Goal: Download file/media

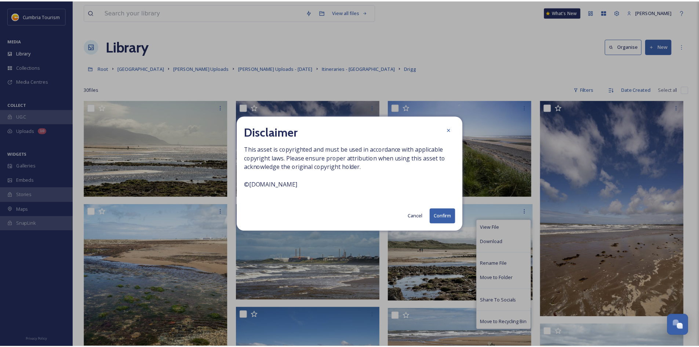
scroll to position [37, 0]
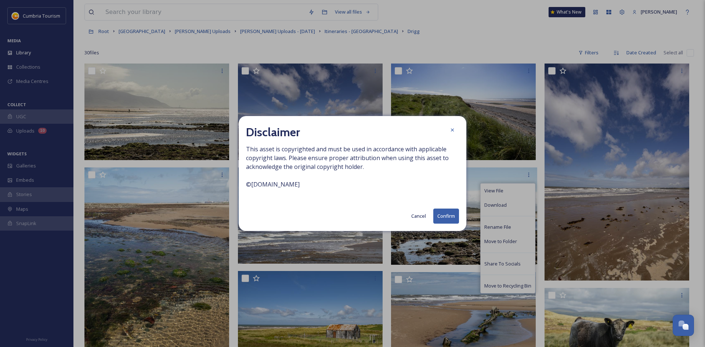
click at [443, 212] on button "Confirm" at bounding box center [446, 215] width 26 height 15
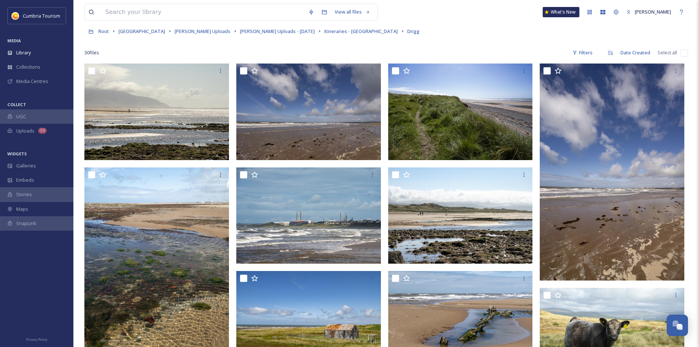
click at [529, 50] on div "30 file s Filters Date Created Select all" at bounding box center [386, 53] width 604 height 14
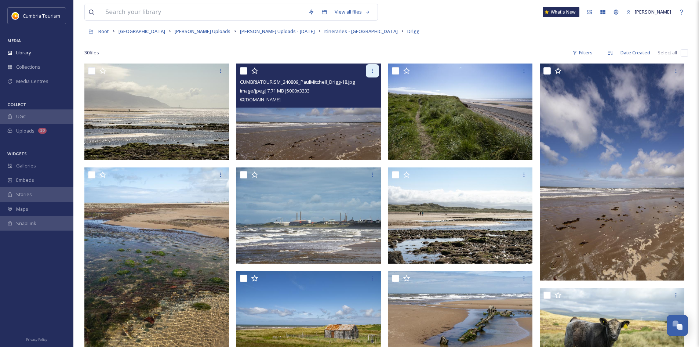
click at [375, 71] on icon at bounding box center [373, 71] width 6 height 6
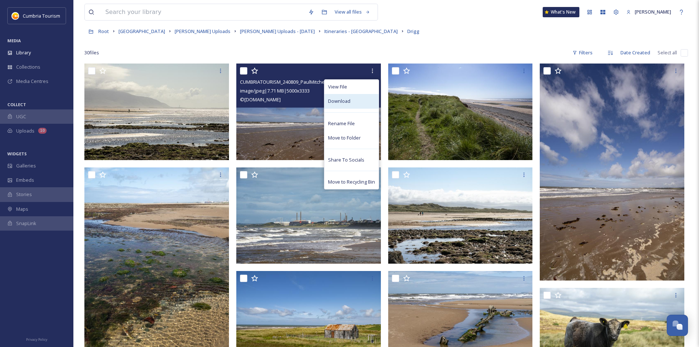
click at [361, 98] on div "Download" at bounding box center [351, 101] width 54 height 14
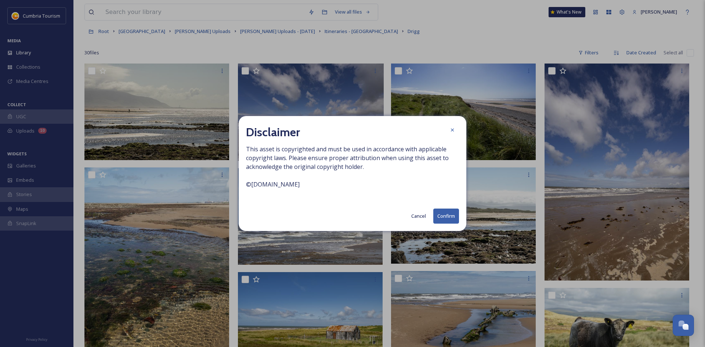
click at [440, 219] on button "Confirm" at bounding box center [446, 215] width 26 height 15
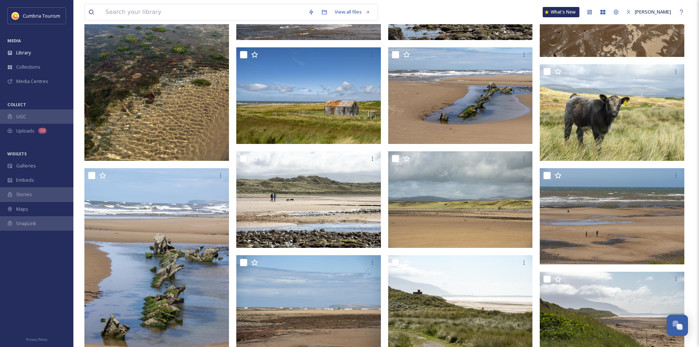
scroll to position [257, 0]
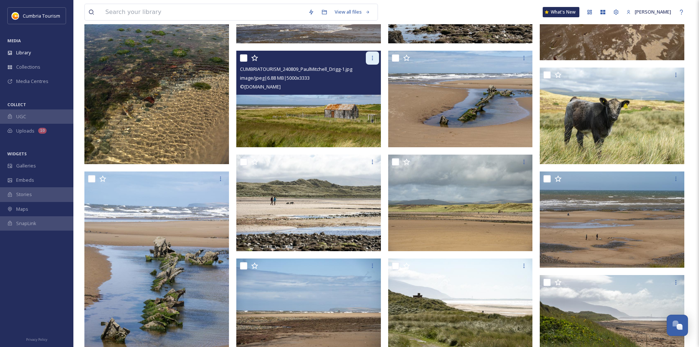
click at [371, 55] on div at bounding box center [372, 57] width 13 height 13
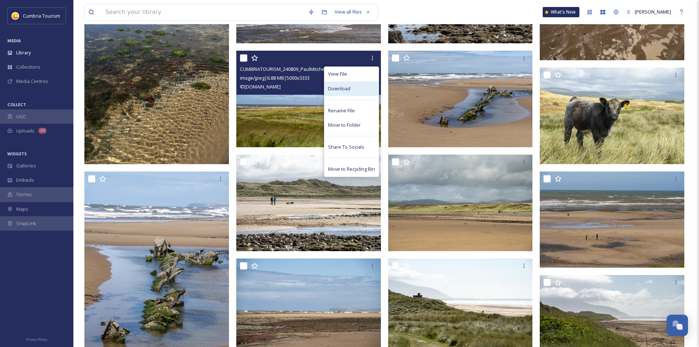
click at [347, 88] on span "Download" at bounding box center [339, 88] width 22 height 7
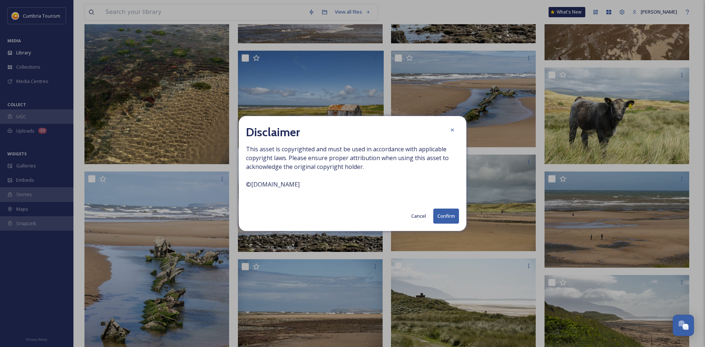
click at [443, 214] on button "Confirm" at bounding box center [446, 215] width 26 height 15
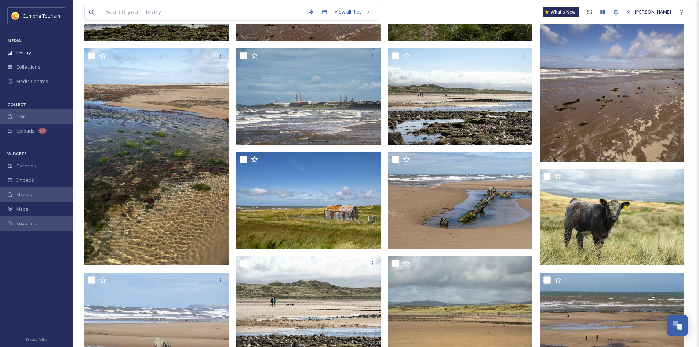
scroll to position [0, 0]
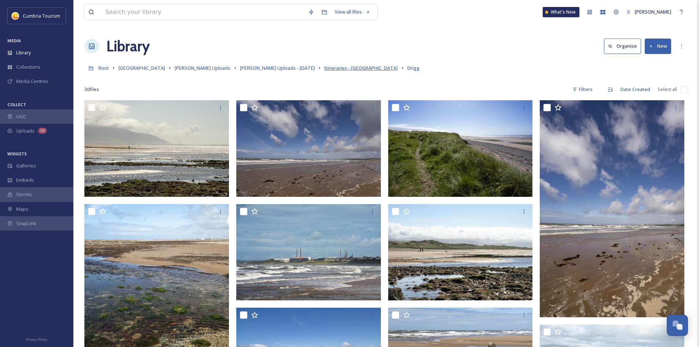
click at [341, 69] on span "Itineraries - [GEOGRAPHIC_DATA]" at bounding box center [360, 68] width 73 height 7
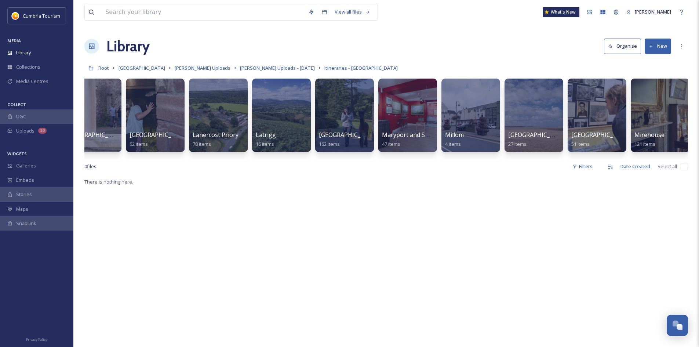
scroll to position [0, 1415]
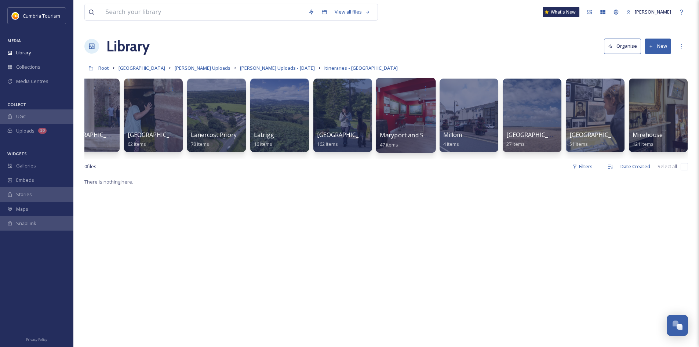
click at [412, 113] on div at bounding box center [406, 115] width 60 height 75
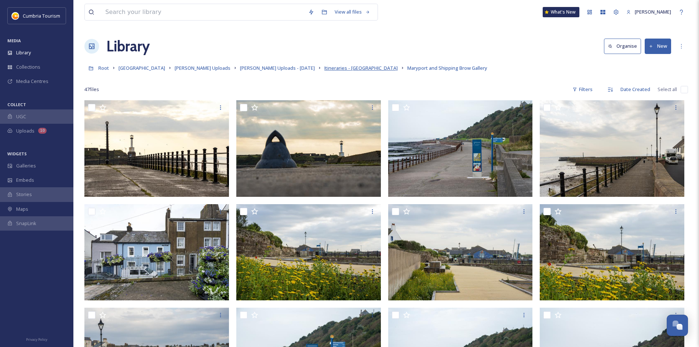
click at [343, 70] on span "Itineraries - [GEOGRAPHIC_DATA]" at bounding box center [360, 68] width 73 height 7
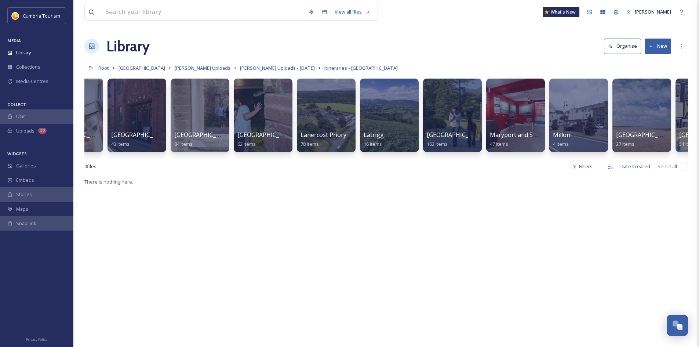
scroll to position [0, 1434]
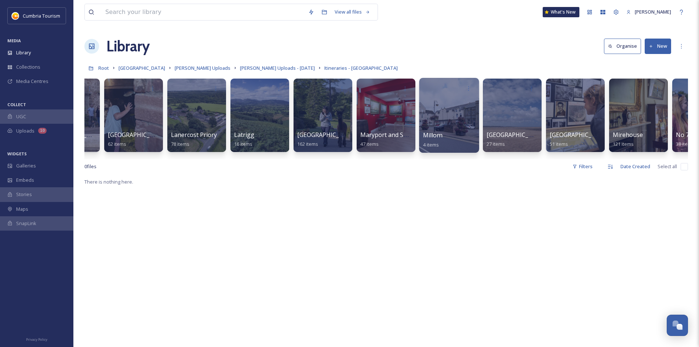
click at [447, 124] on div at bounding box center [449, 115] width 60 height 75
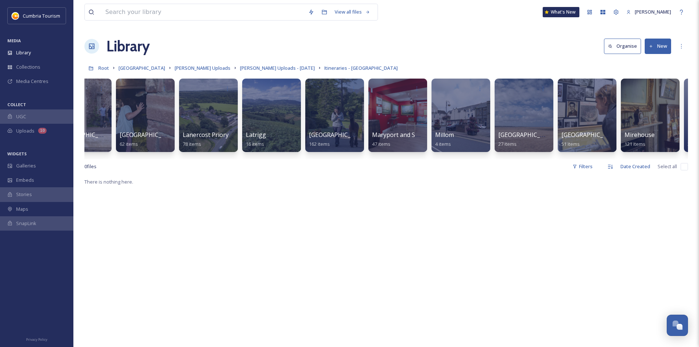
scroll to position [0, 1450]
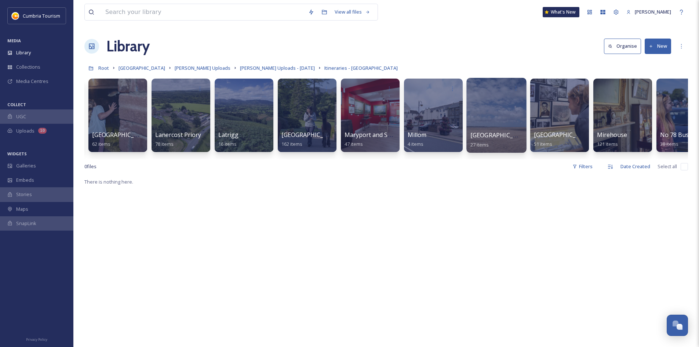
click at [497, 118] on div at bounding box center [497, 115] width 60 height 75
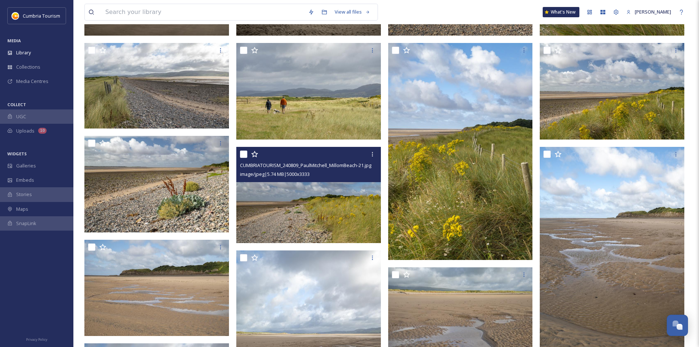
scroll to position [348, 0]
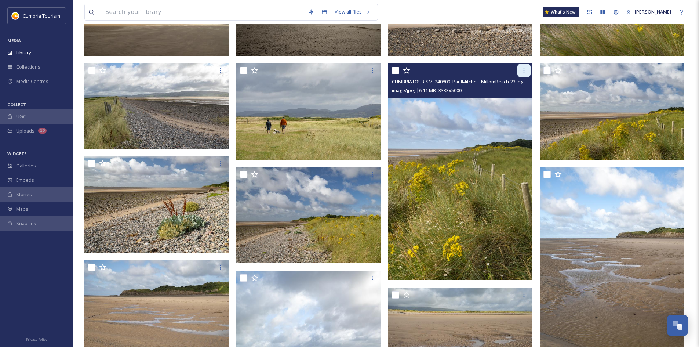
click at [522, 71] on icon at bounding box center [524, 71] width 6 height 6
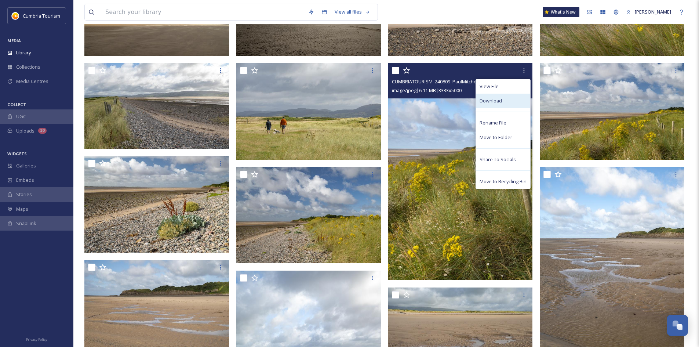
click at [501, 99] on span "Download" at bounding box center [491, 100] width 22 height 7
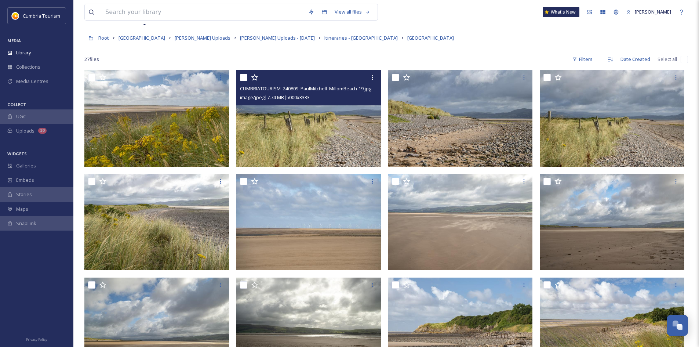
scroll to position [0, 0]
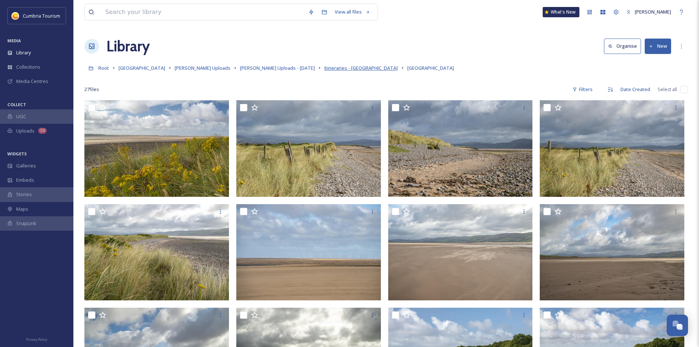
click at [340, 67] on span "Itineraries - [GEOGRAPHIC_DATA]" at bounding box center [360, 68] width 73 height 7
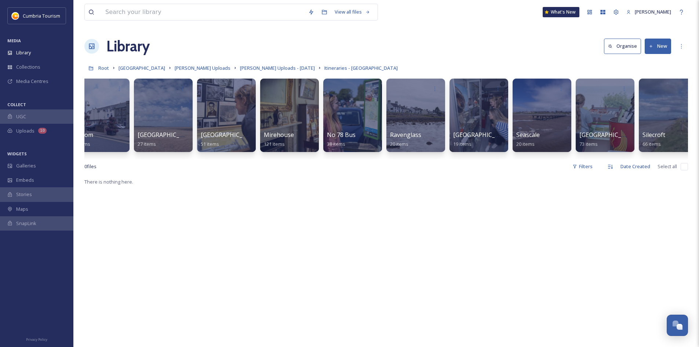
scroll to position [0, 1793]
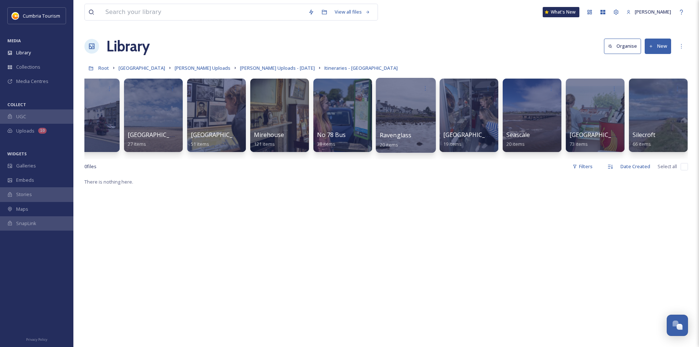
click at [415, 112] on div at bounding box center [406, 115] width 60 height 75
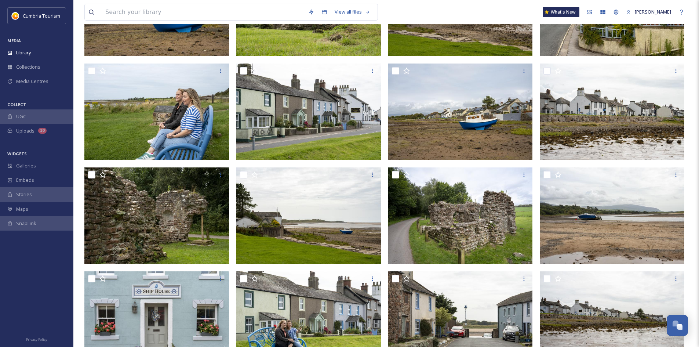
scroll to position [277, 0]
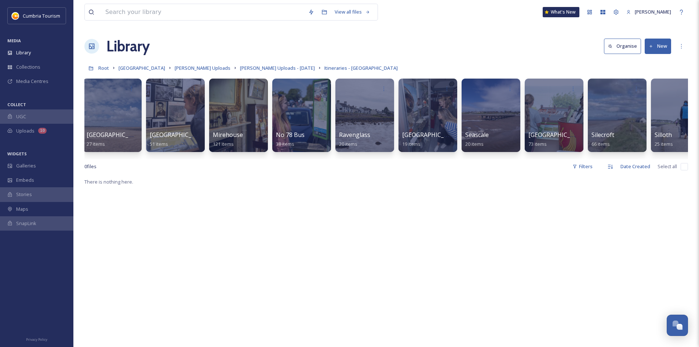
scroll to position [0, 1850]
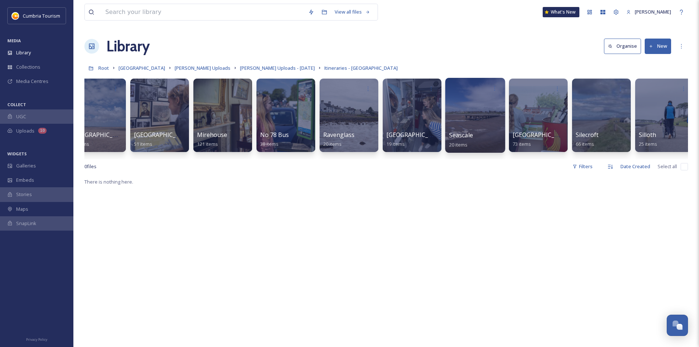
click at [471, 106] on div at bounding box center [475, 115] width 60 height 75
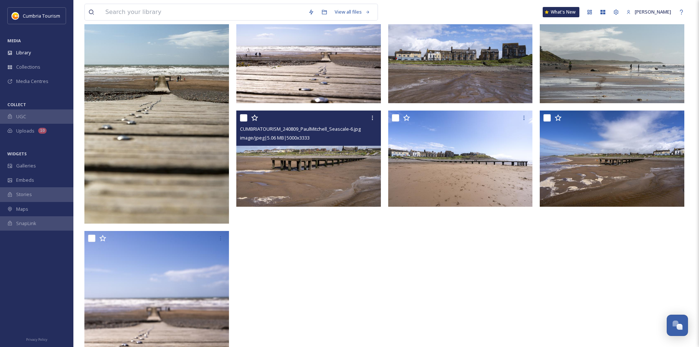
scroll to position [404, 0]
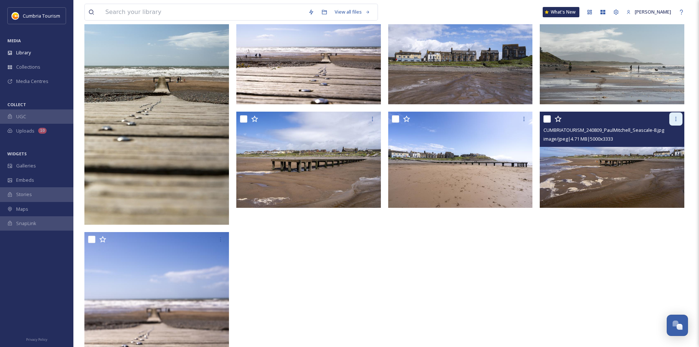
click at [676, 119] on icon at bounding box center [676, 119] width 6 height 6
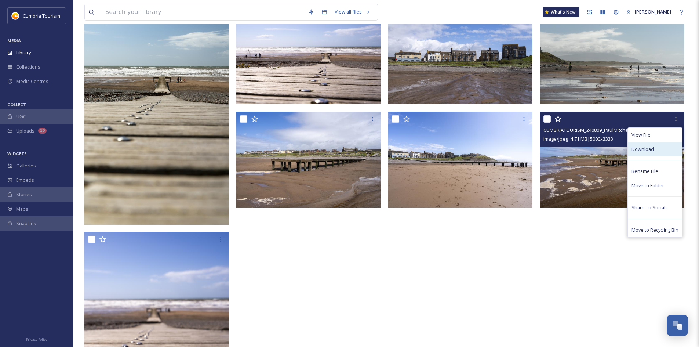
click at [654, 148] on div "Download" at bounding box center [655, 149] width 54 height 14
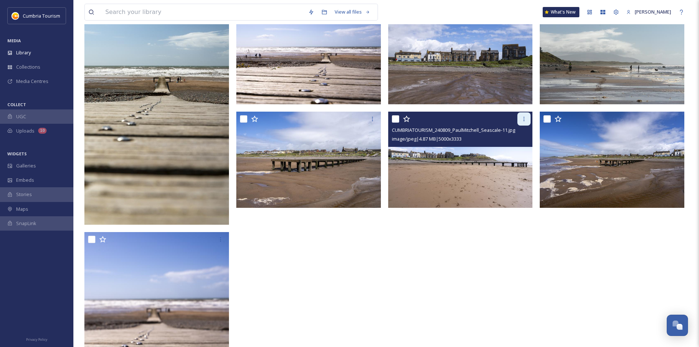
click at [527, 117] on icon at bounding box center [524, 119] width 6 height 6
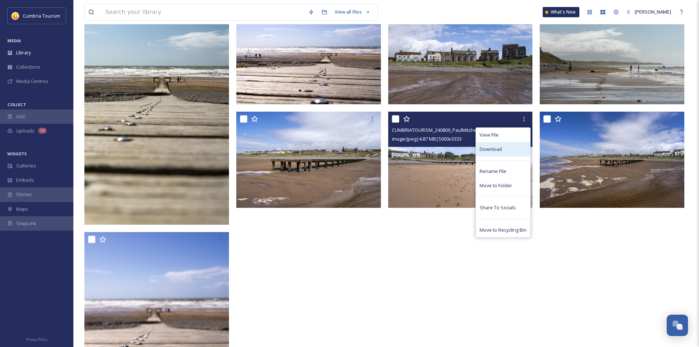
click at [488, 149] on span "Download" at bounding box center [491, 149] width 22 height 7
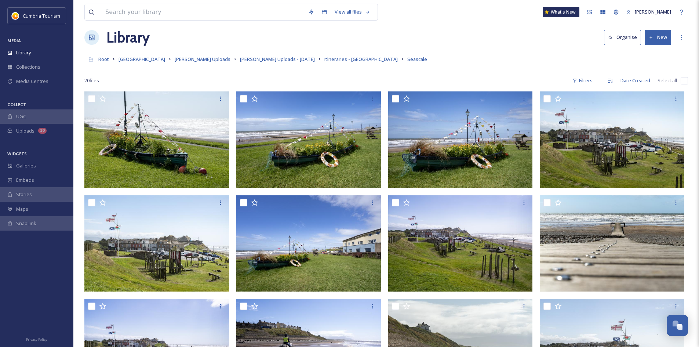
scroll to position [0, 0]
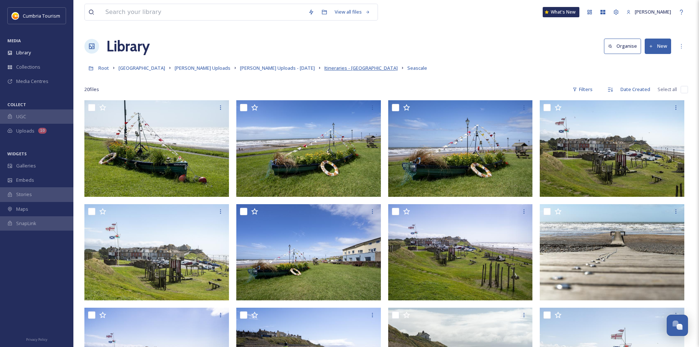
click at [348, 70] on span "Itineraries - [GEOGRAPHIC_DATA]" at bounding box center [360, 68] width 73 height 7
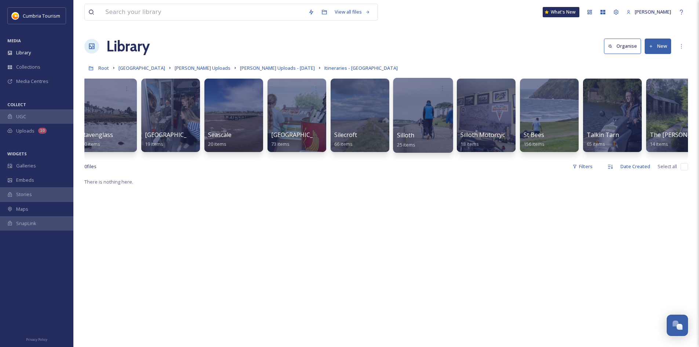
scroll to position [0, 2082]
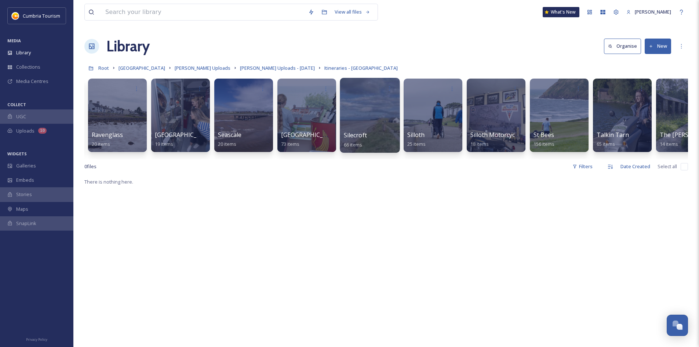
click at [360, 119] on div at bounding box center [370, 115] width 60 height 75
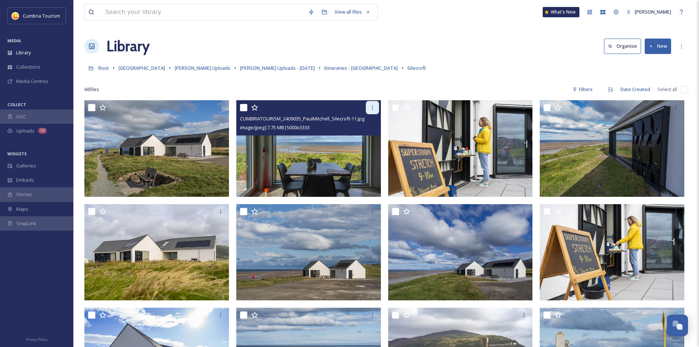
click at [370, 110] on icon at bounding box center [373, 108] width 6 height 6
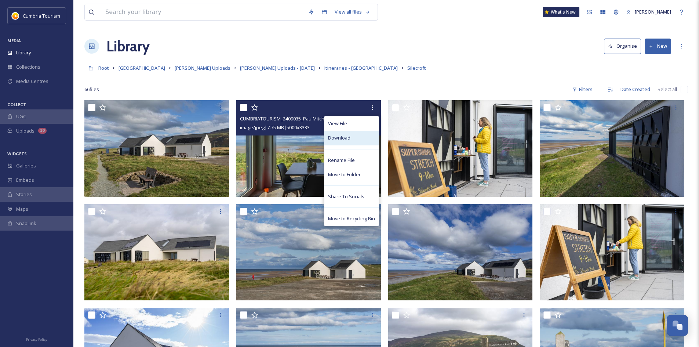
click at [363, 138] on div "Download" at bounding box center [351, 138] width 54 height 14
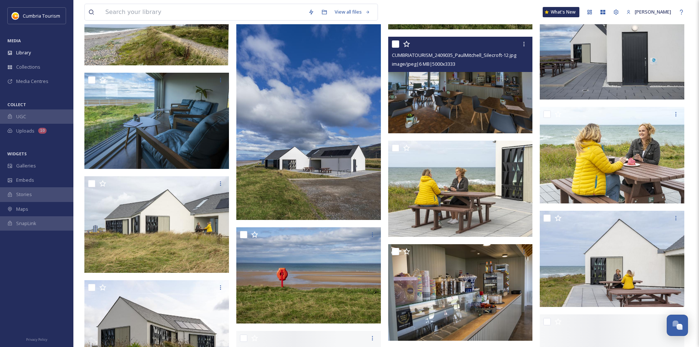
scroll to position [1138, 0]
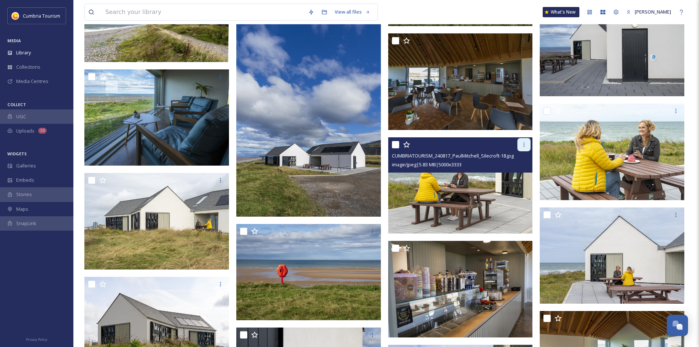
click at [529, 140] on div at bounding box center [524, 144] width 13 height 13
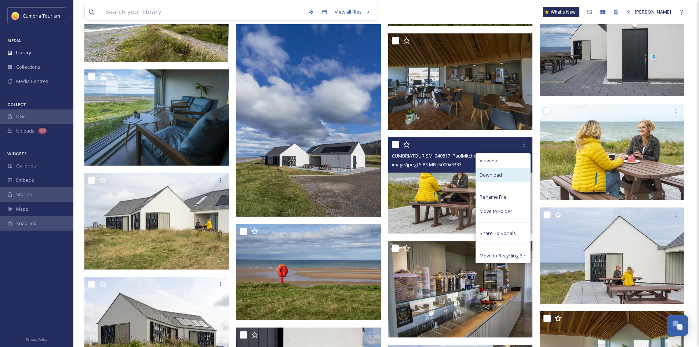
click at [508, 173] on div "Download" at bounding box center [503, 175] width 54 height 14
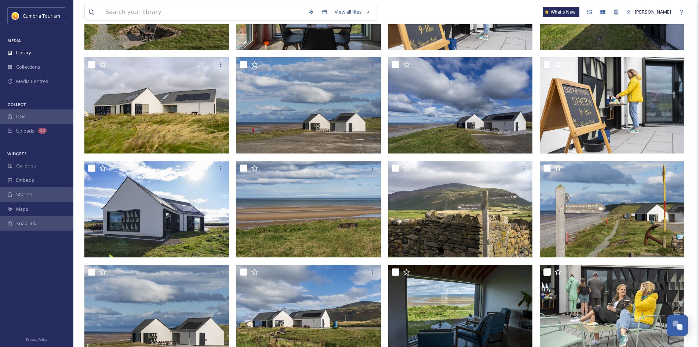
scroll to position [0, 0]
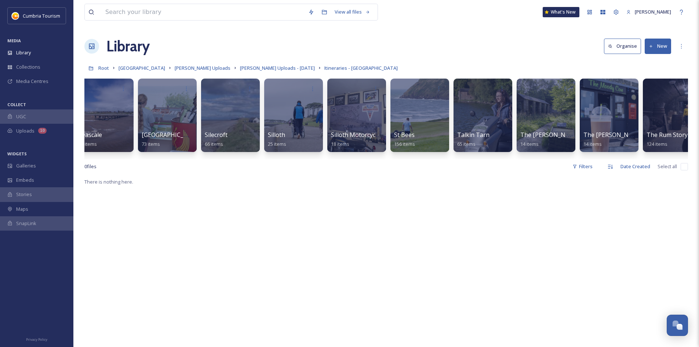
scroll to position [0, 2213]
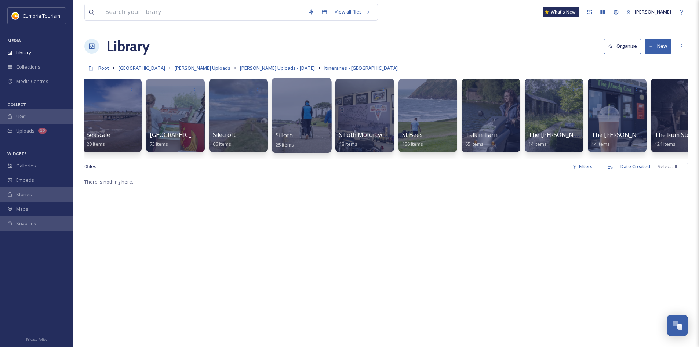
click at [310, 106] on div at bounding box center [302, 115] width 60 height 75
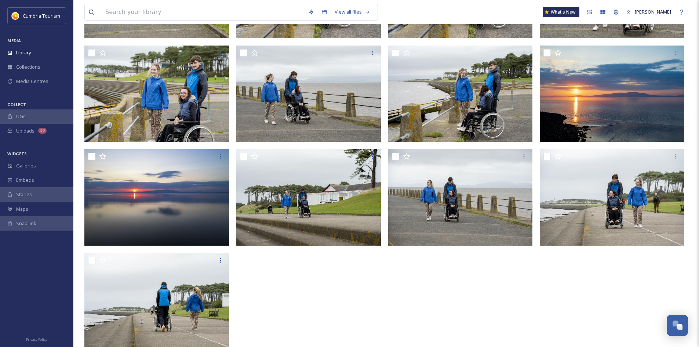
scroll to position [485, 0]
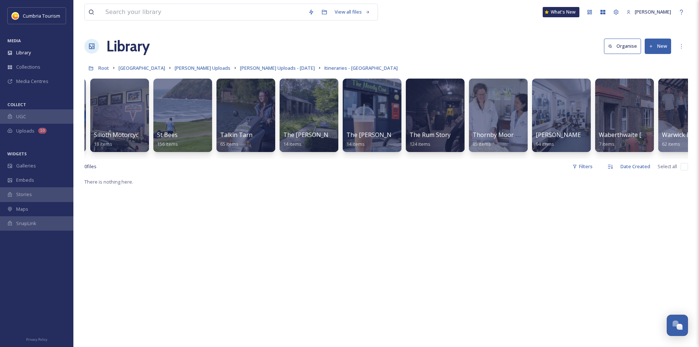
scroll to position [0, 2451]
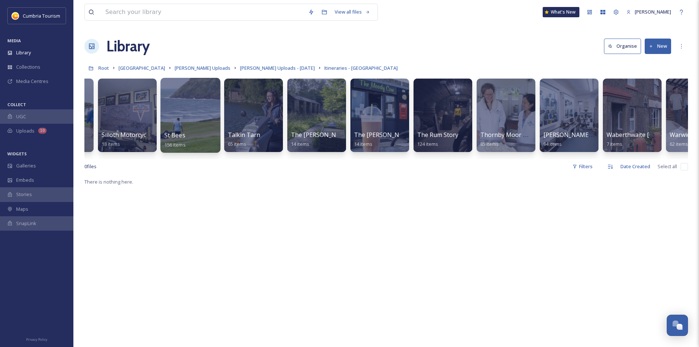
click at [193, 115] on div at bounding box center [190, 115] width 60 height 75
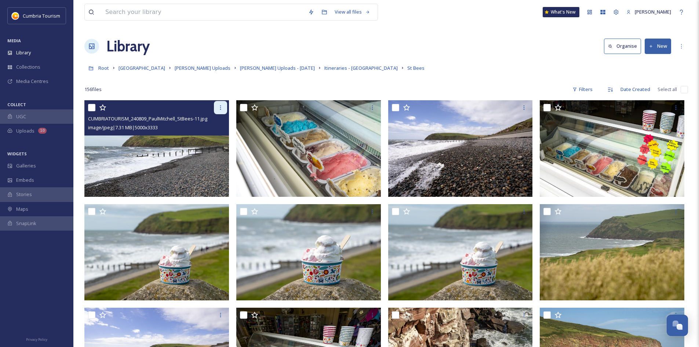
click at [222, 107] on icon at bounding box center [221, 108] width 6 height 6
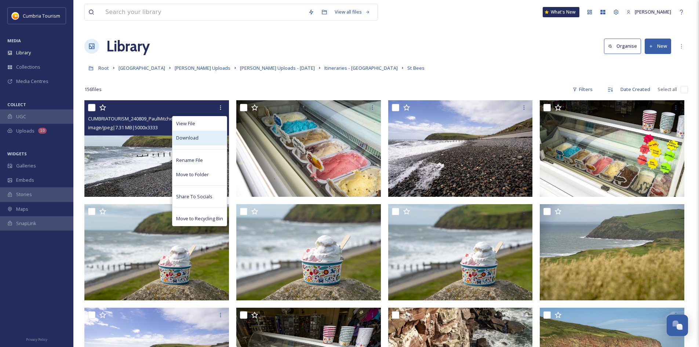
click at [208, 136] on div "Download" at bounding box center [200, 138] width 54 height 14
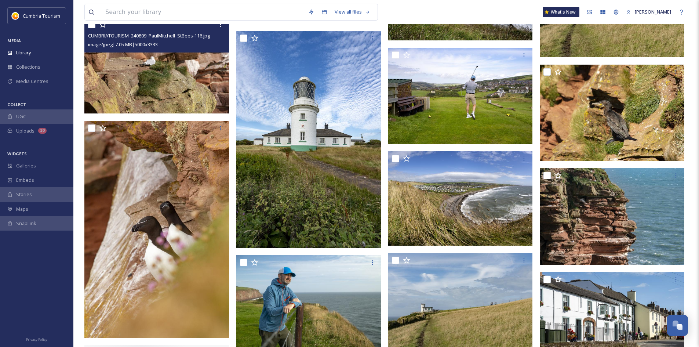
scroll to position [1211, 0]
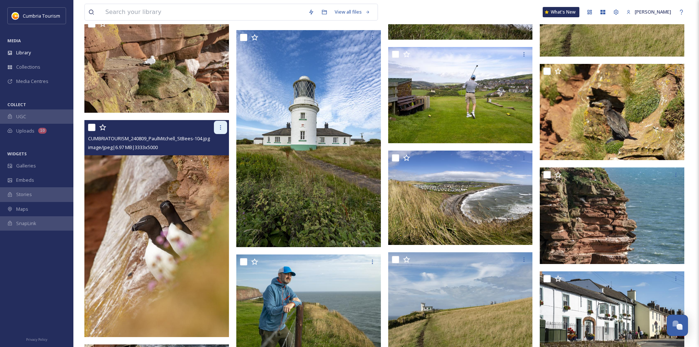
click at [222, 127] on icon at bounding box center [221, 127] width 6 height 6
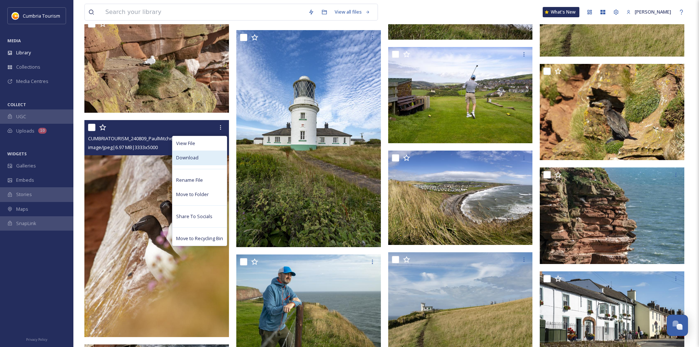
click at [208, 159] on div "Download" at bounding box center [200, 157] width 54 height 14
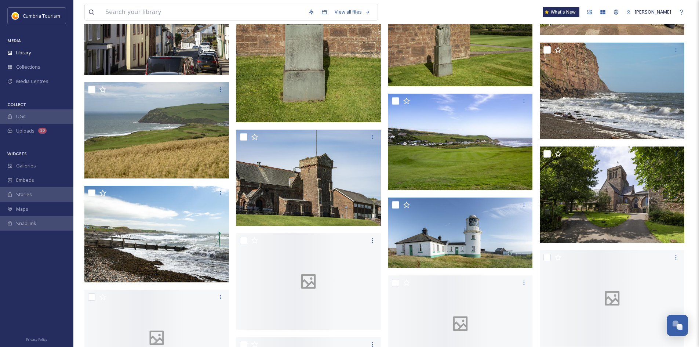
scroll to position [2202, 0]
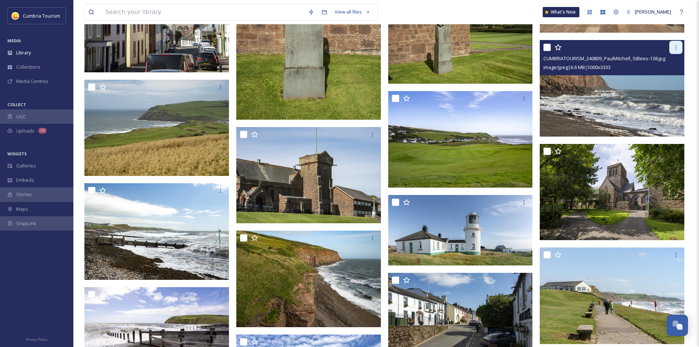
click at [677, 46] on icon at bounding box center [676, 47] width 6 height 6
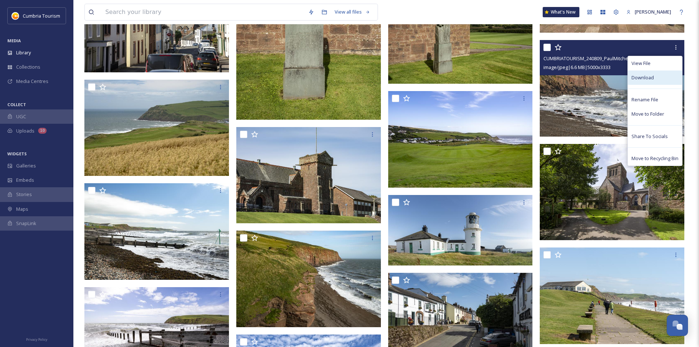
click at [649, 74] on span "Download" at bounding box center [643, 77] width 22 height 7
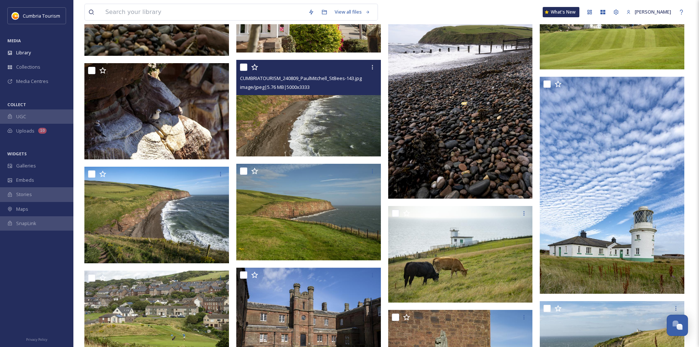
scroll to position [3414, 0]
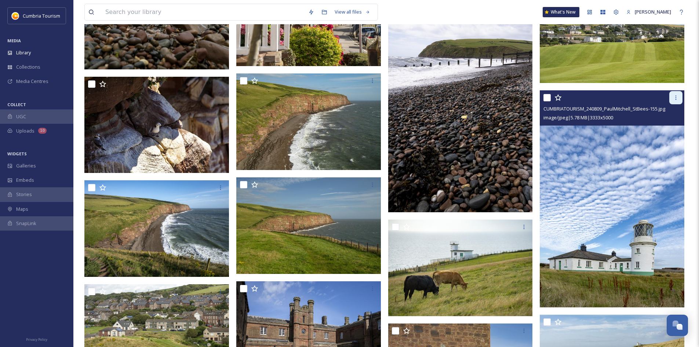
click at [675, 99] on icon at bounding box center [676, 98] width 6 height 6
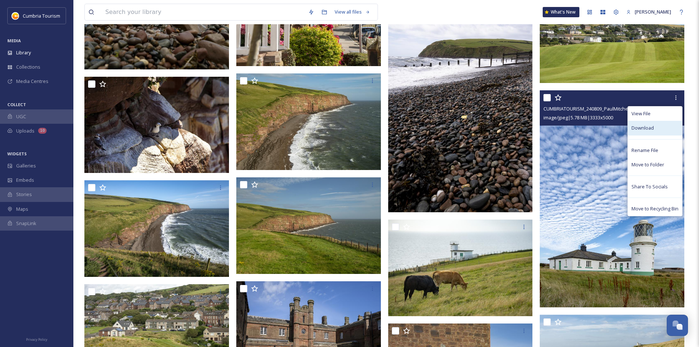
click at [655, 123] on div "Download" at bounding box center [655, 128] width 54 height 14
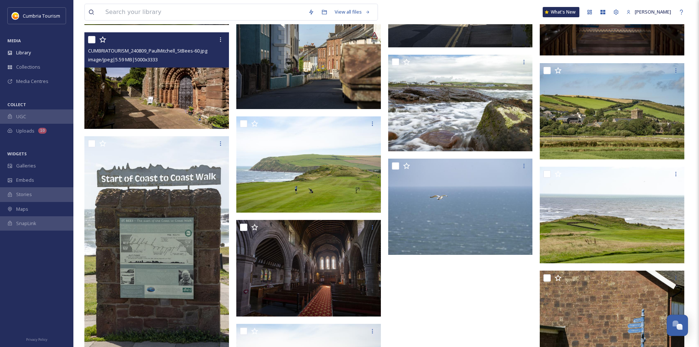
scroll to position [3854, 0]
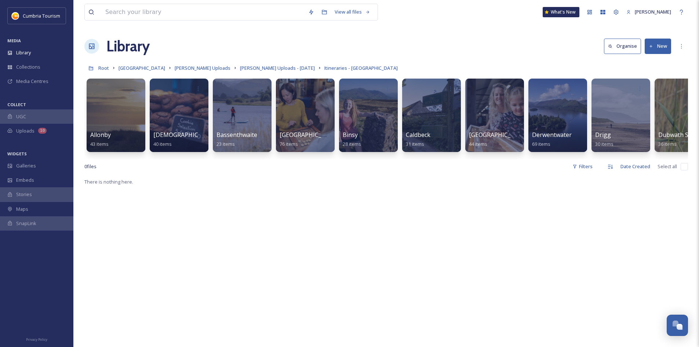
drag, startPoint x: 174, startPoint y: 165, endPoint x: 513, endPoint y: 167, distance: 339.2
click at [513, 167] on div "0 file s Filters Date Created Select all" at bounding box center [386, 166] width 604 height 14
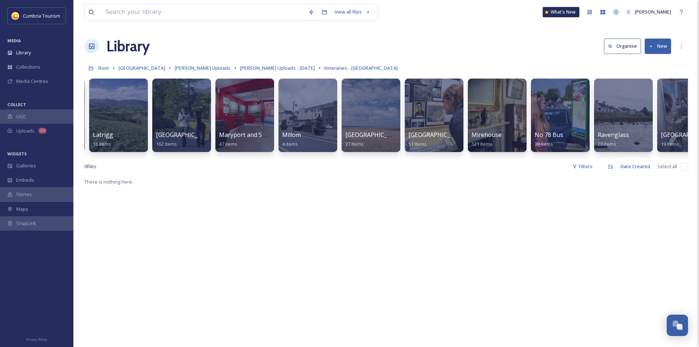
scroll to position [0, 1574]
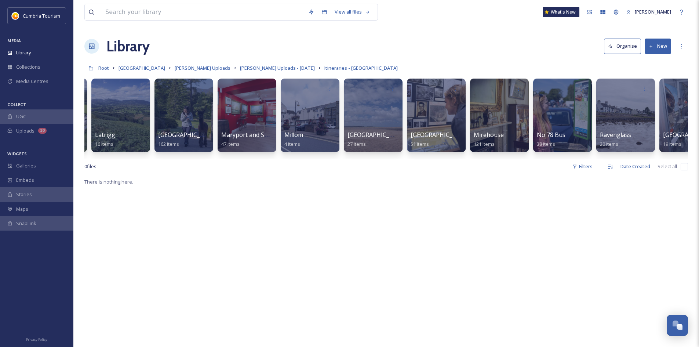
drag, startPoint x: 417, startPoint y: 159, endPoint x: 376, endPoint y: 159, distance: 40.7
click at [376, 159] on div "Allonby 43 items Aspava 40 items [GEOGRAPHIC_DATA] 23 items [GEOGRAPHIC_DATA] 7…" at bounding box center [386, 117] width 604 height 84
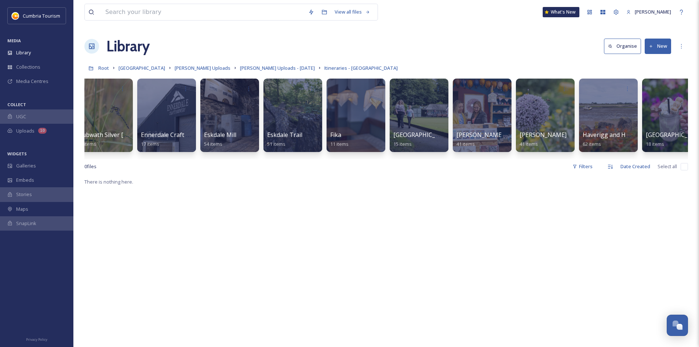
scroll to position [0, 579]
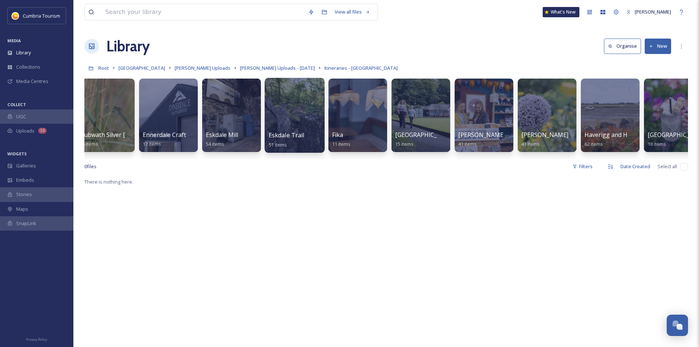
click at [301, 121] on div at bounding box center [295, 115] width 60 height 75
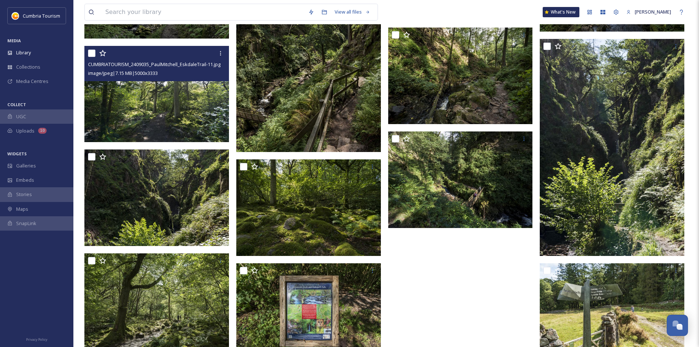
scroll to position [409, 0]
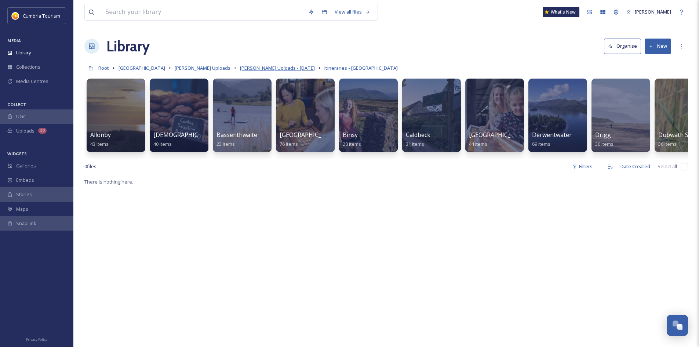
click at [264, 71] on span "[PERSON_NAME] Uploads - [DATE]" at bounding box center [277, 68] width 75 height 7
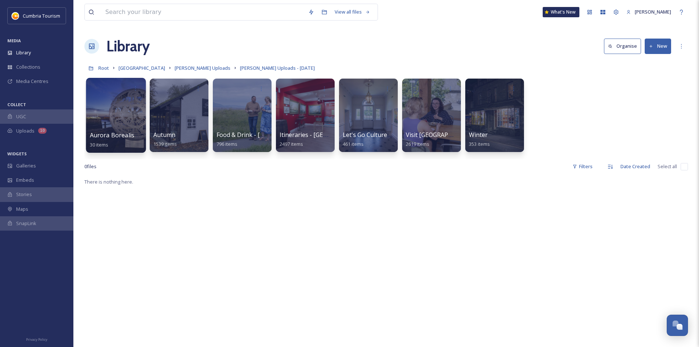
click at [127, 106] on div at bounding box center [116, 115] width 60 height 75
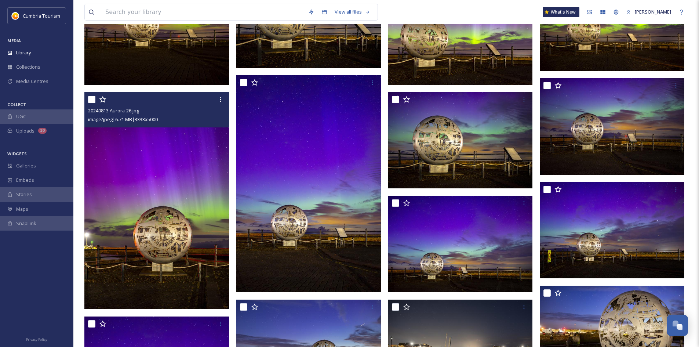
scroll to position [661, 0]
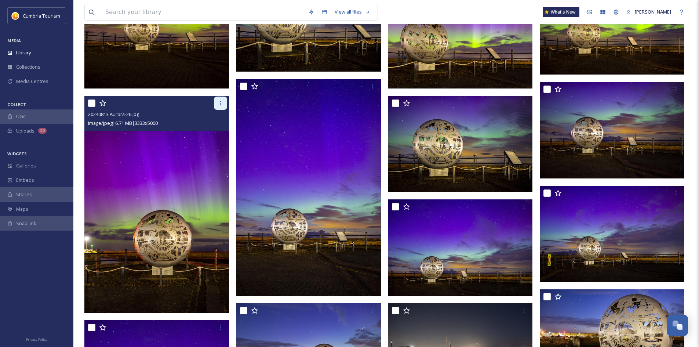
click at [219, 103] on icon at bounding box center [221, 103] width 6 height 6
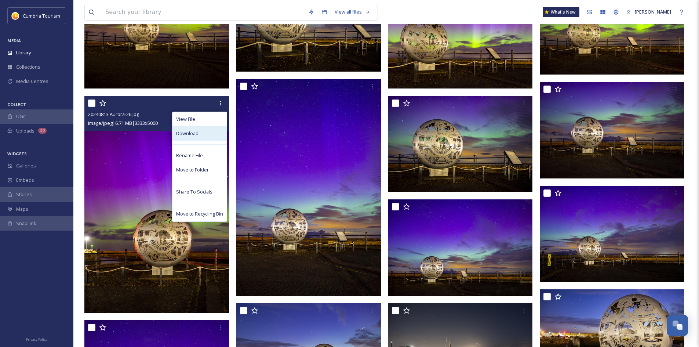
click at [202, 138] on div "Download" at bounding box center [200, 133] width 54 height 14
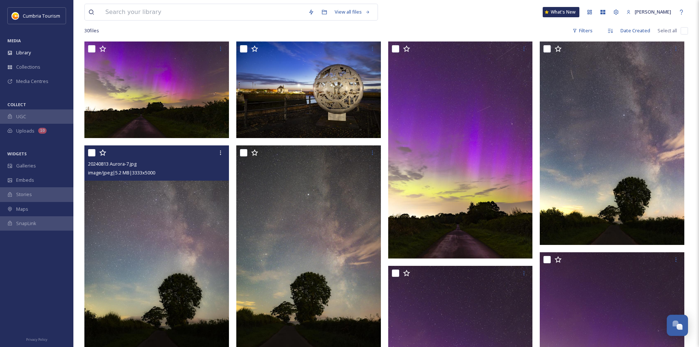
scroll to position [0, 0]
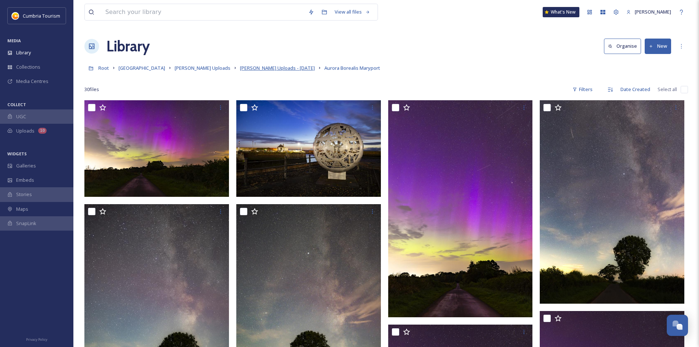
click at [273, 69] on span "[PERSON_NAME] Uploads - [DATE]" at bounding box center [277, 68] width 75 height 7
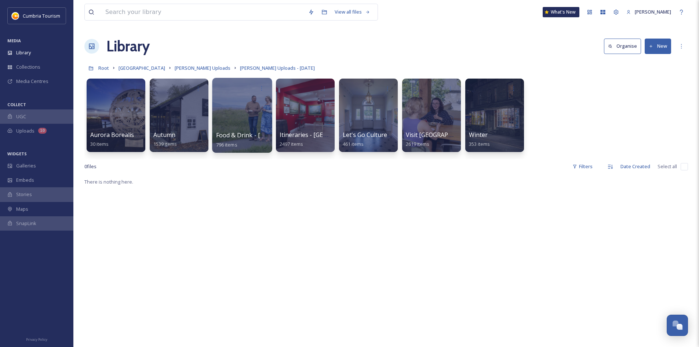
click at [239, 101] on div at bounding box center [242, 115] width 60 height 75
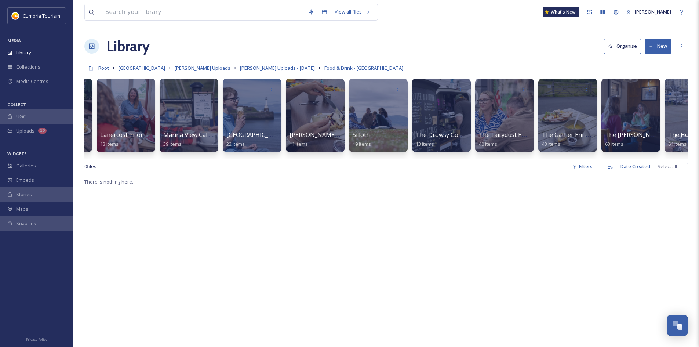
scroll to position [0, 559]
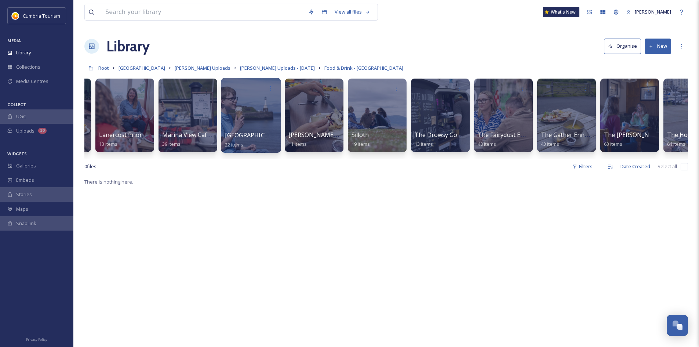
click at [260, 111] on div at bounding box center [251, 115] width 60 height 75
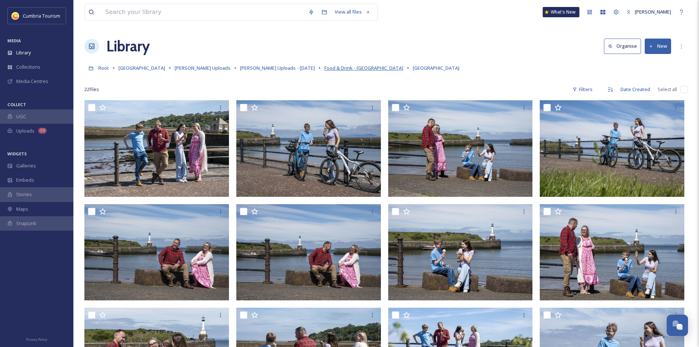
click at [326, 66] on span "Food & Drink - [GEOGRAPHIC_DATA]" at bounding box center [363, 68] width 79 height 7
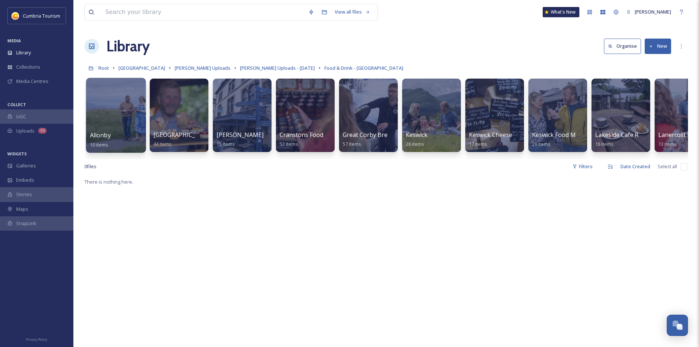
click at [87, 113] on div at bounding box center [116, 115] width 60 height 75
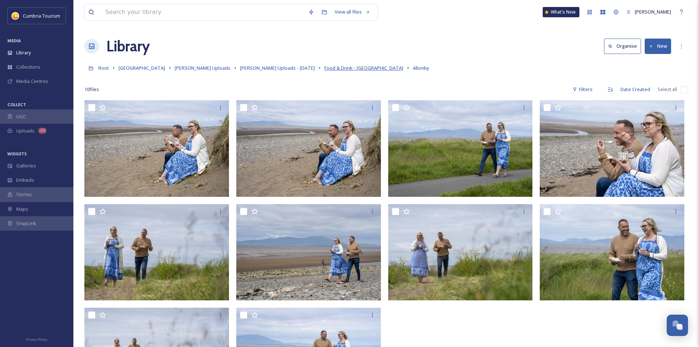
click at [324, 68] on span "Food & Drink - [GEOGRAPHIC_DATA]" at bounding box center [363, 68] width 79 height 7
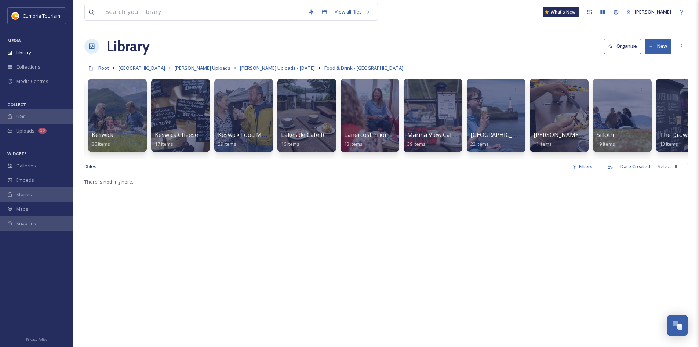
scroll to position [0, 316]
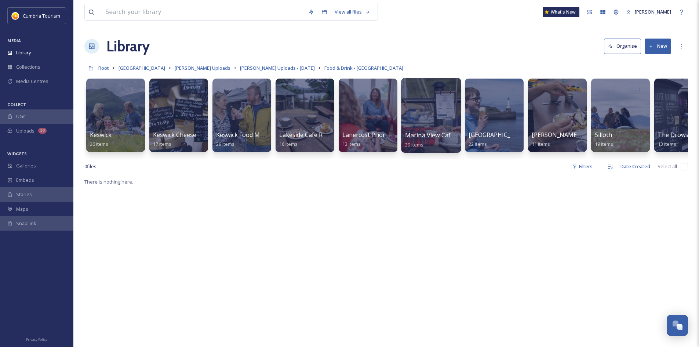
click at [455, 130] on div at bounding box center [431, 115] width 60 height 75
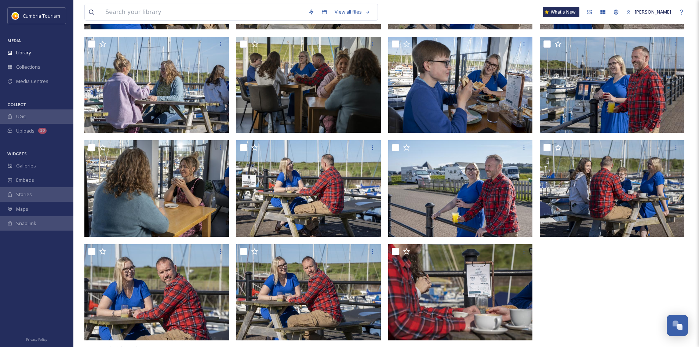
scroll to position [796, 0]
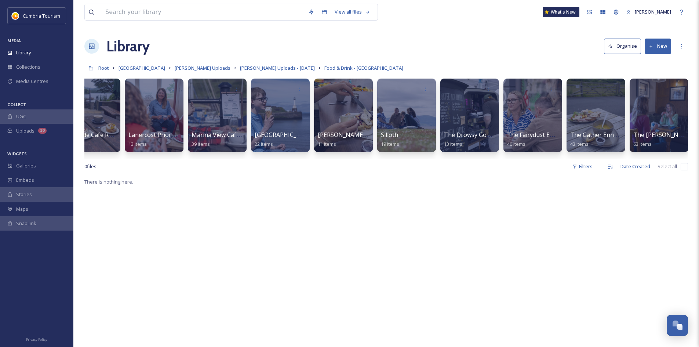
scroll to position [0, 549]
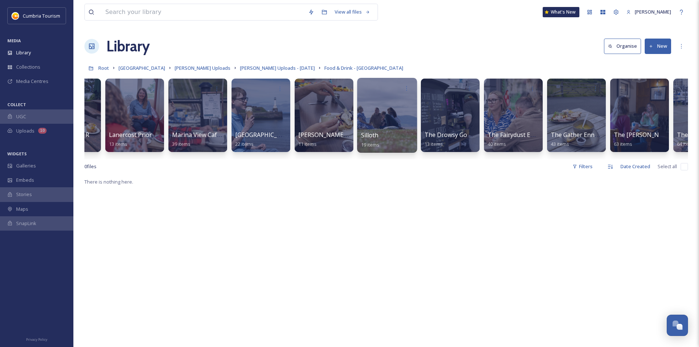
click at [392, 121] on div at bounding box center [387, 115] width 60 height 75
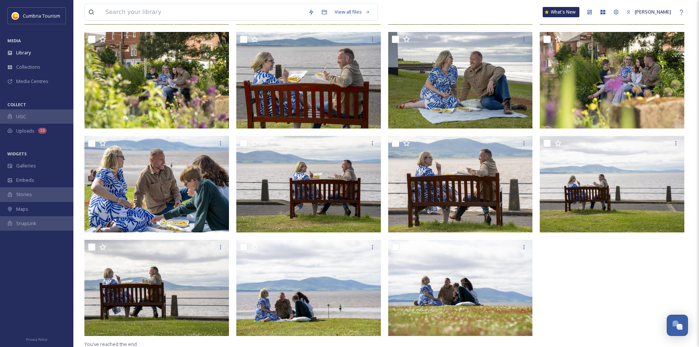
scroll to position [277, 0]
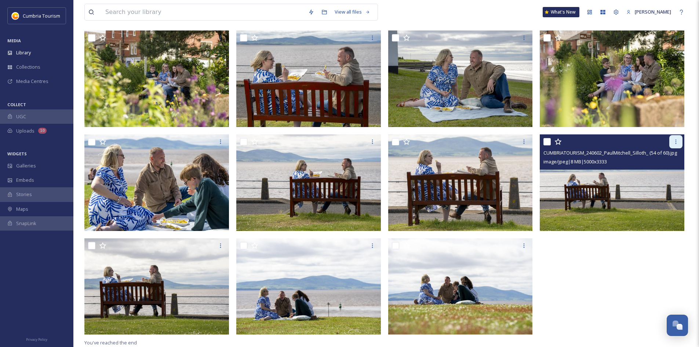
click at [674, 142] on icon at bounding box center [676, 142] width 6 height 6
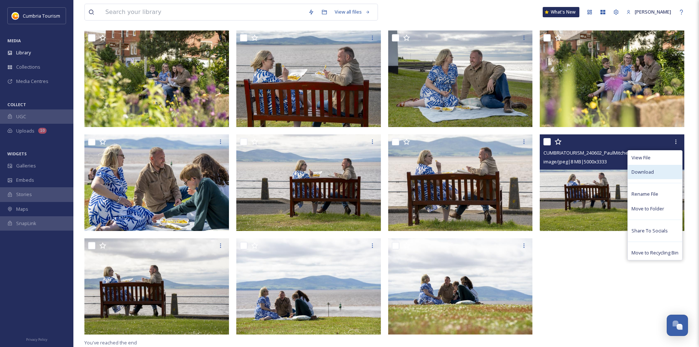
click at [654, 174] on div "Download" at bounding box center [655, 172] width 54 height 14
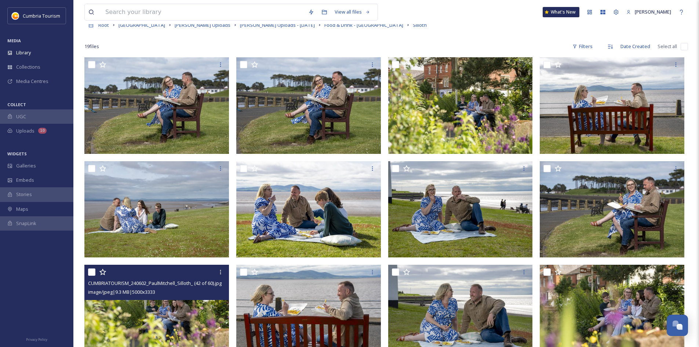
scroll to position [0, 0]
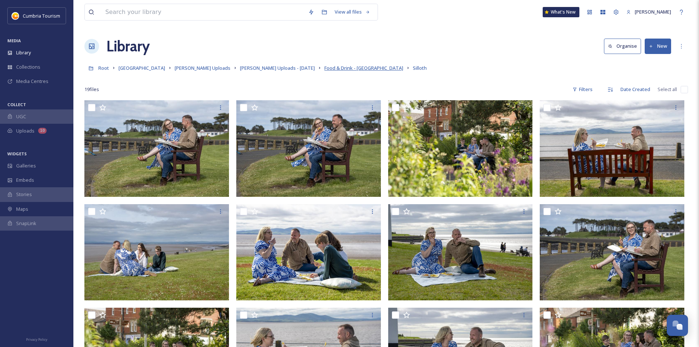
click at [324, 67] on span "Food & Drink - [GEOGRAPHIC_DATA]" at bounding box center [363, 68] width 79 height 7
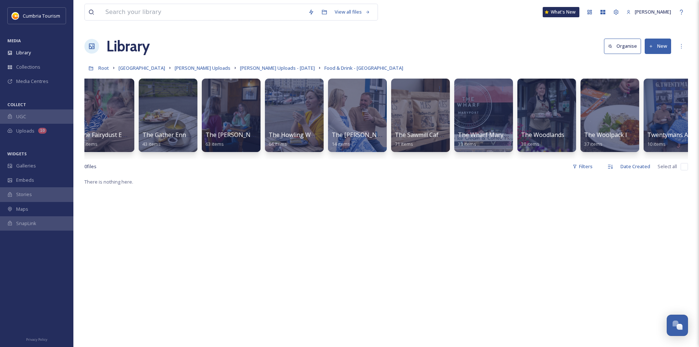
scroll to position [0, 975]
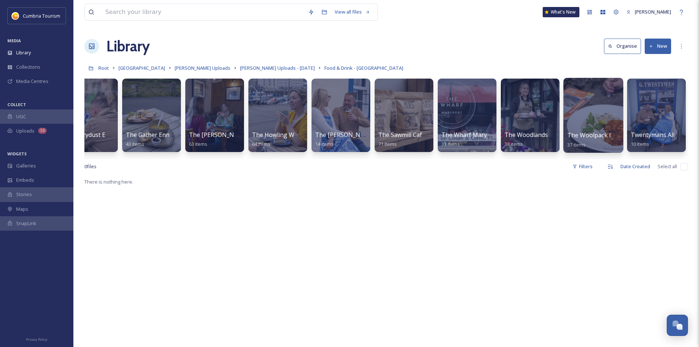
click at [579, 123] on div at bounding box center [593, 115] width 60 height 75
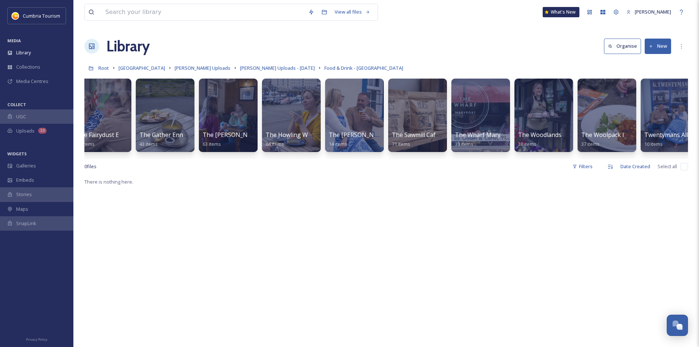
scroll to position [0, 975]
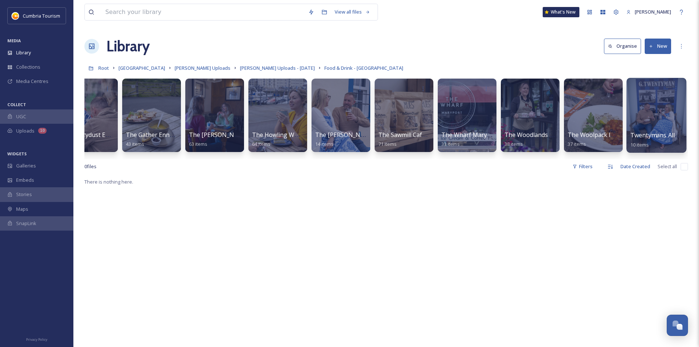
click at [664, 107] on div at bounding box center [657, 115] width 60 height 75
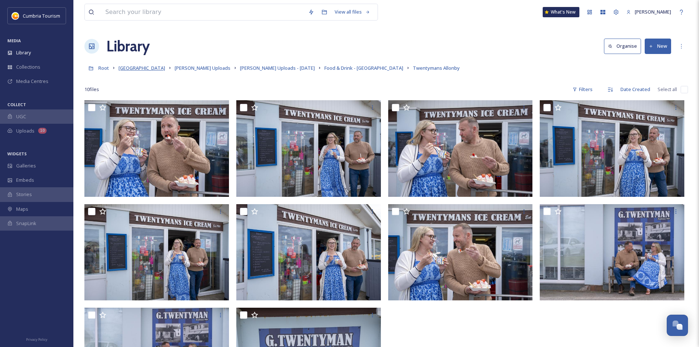
click at [140, 69] on span "[GEOGRAPHIC_DATA]" at bounding box center [142, 68] width 47 height 7
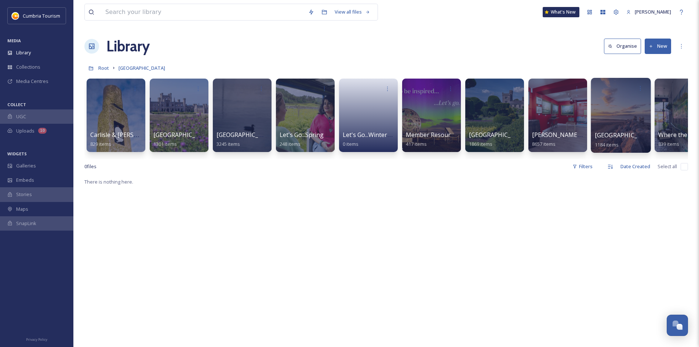
click at [606, 124] on div at bounding box center [621, 115] width 60 height 75
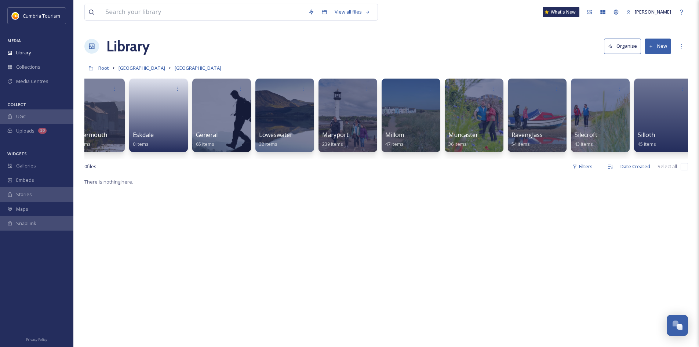
scroll to position [0, 149]
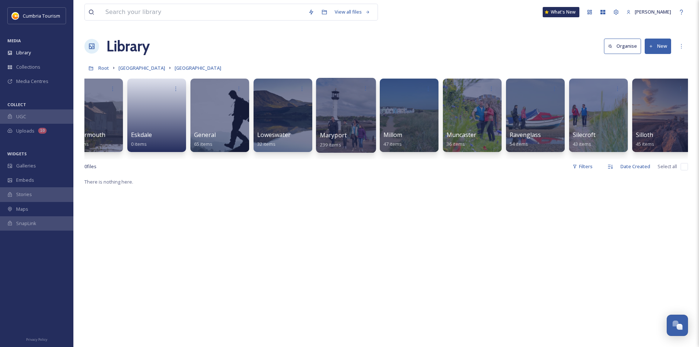
click at [349, 118] on div at bounding box center [346, 115] width 60 height 75
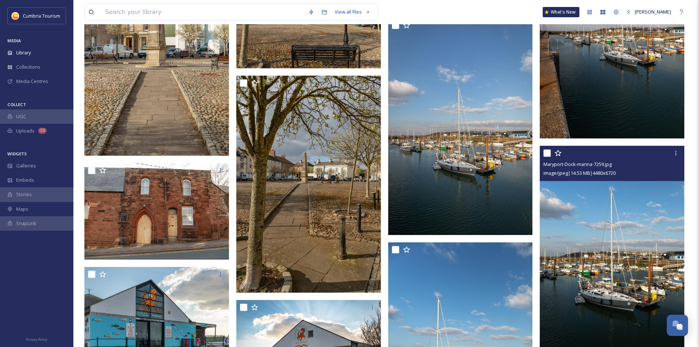
scroll to position [3235, 0]
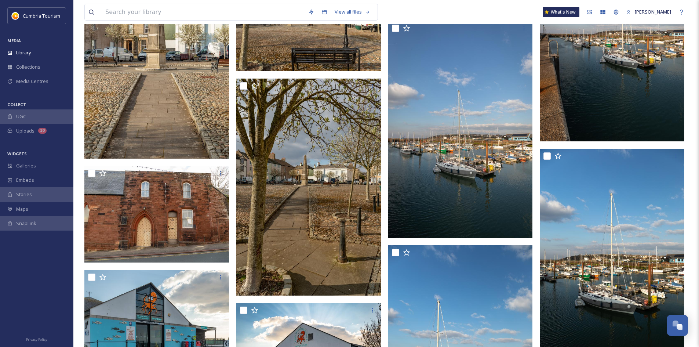
click at [618, 106] on img at bounding box center [612, 32] width 145 height 217
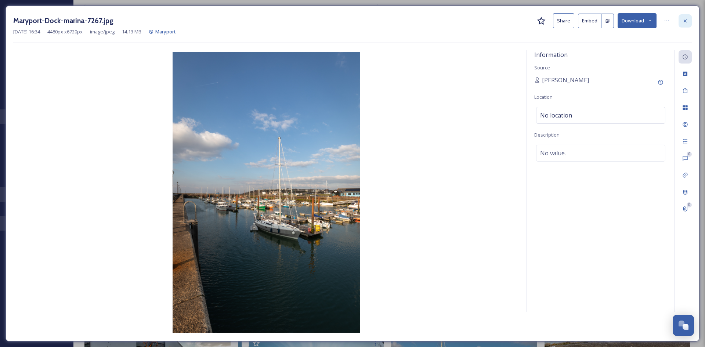
click at [683, 19] on icon at bounding box center [685, 21] width 6 height 6
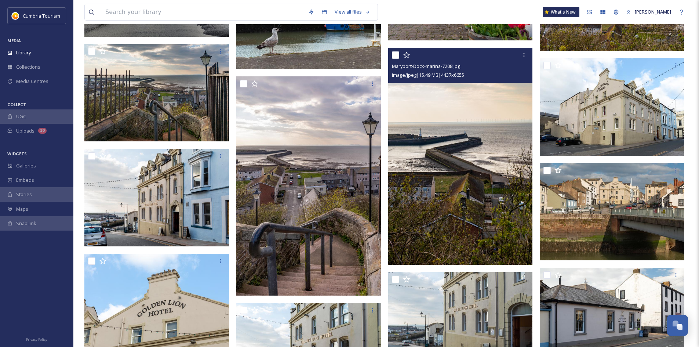
scroll to position [4006, 0]
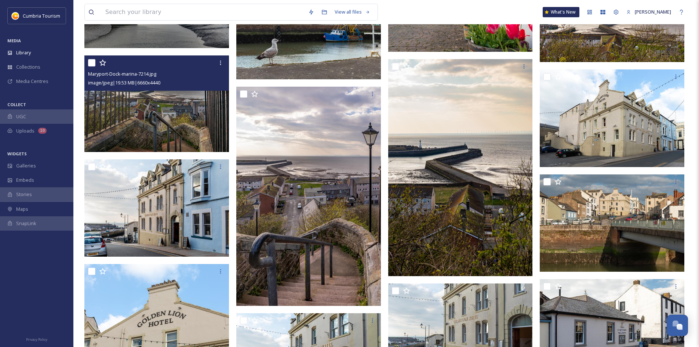
click at [187, 94] on img at bounding box center [156, 103] width 145 height 97
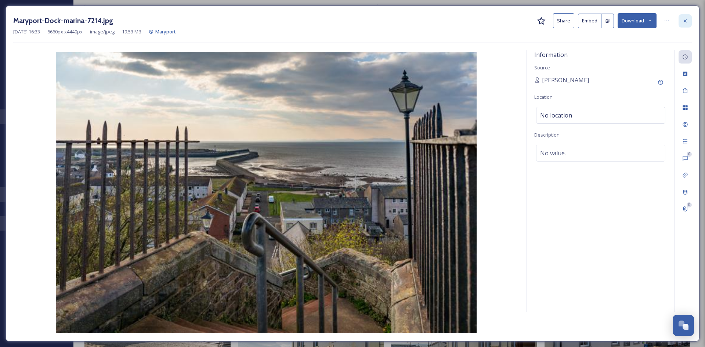
click at [691, 19] on div at bounding box center [684, 20] width 13 height 13
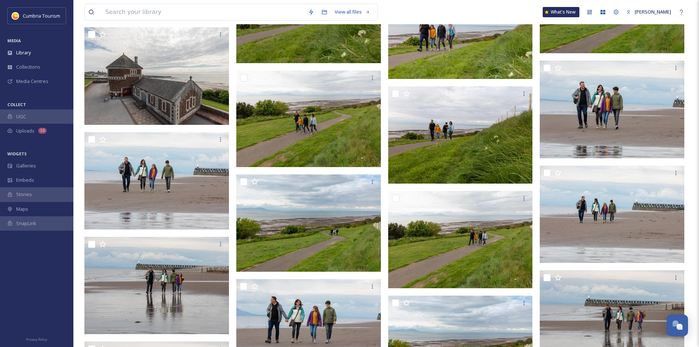
scroll to position [6648, 0]
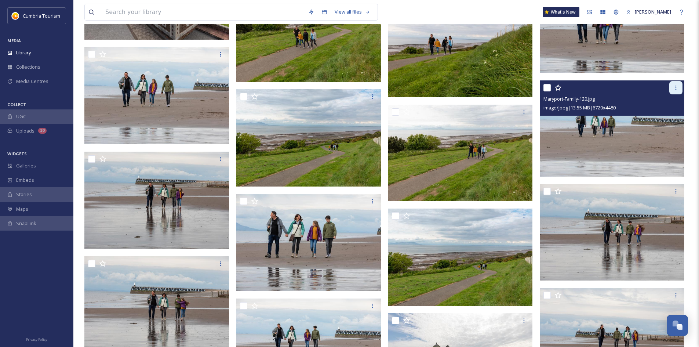
click at [678, 87] on icon at bounding box center [676, 88] width 6 height 6
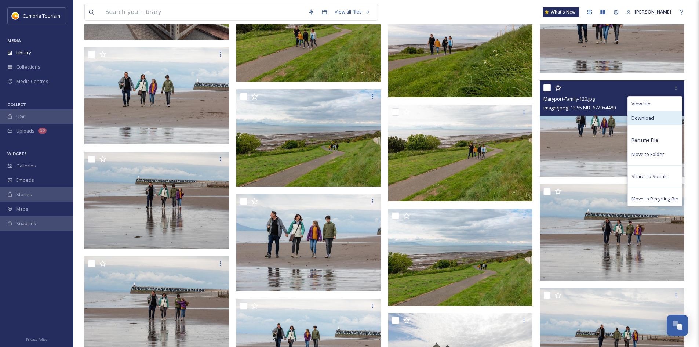
click at [642, 119] on span "Download" at bounding box center [643, 118] width 22 height 7
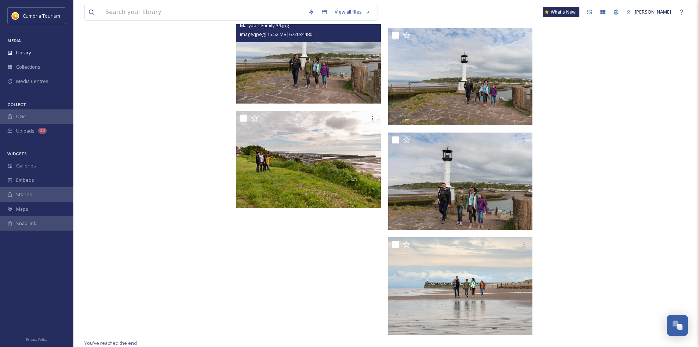
scroll to position [7353, 0]
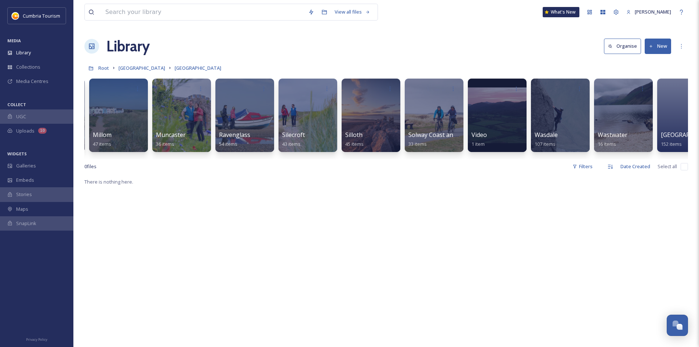
scroll to position [0, 469]
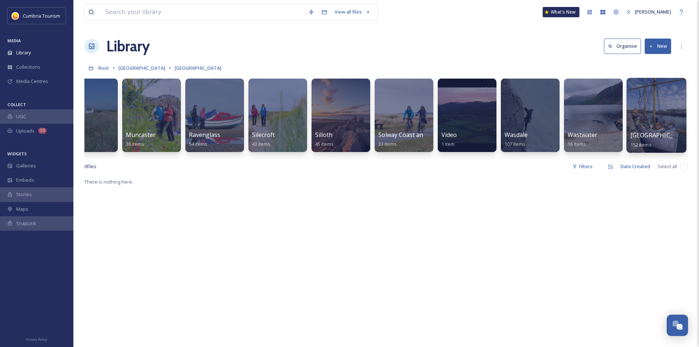
click at [657, 126] on div at bounding box center [657, 115] width 60 height 75
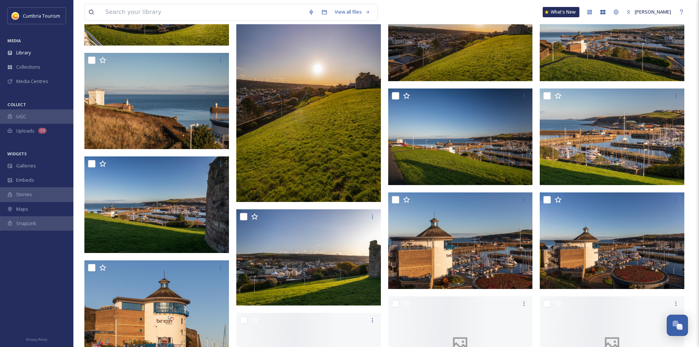
scroll to position [1064, 0]
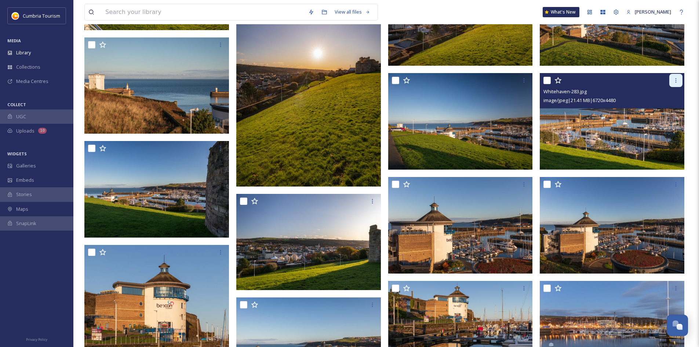
click at [677, 78] on icon at bounding box center [676, 80] width 6 height 6
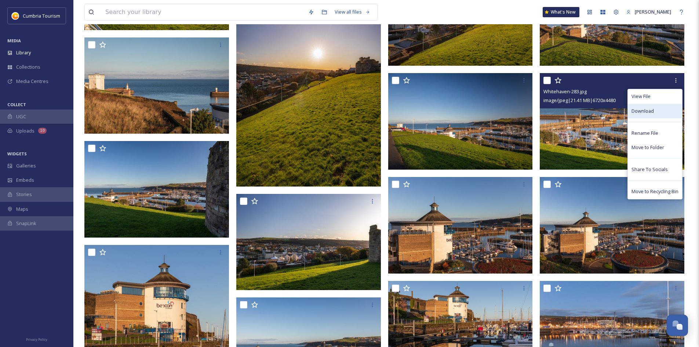
click at [646, 108] on span "Download" at bounding box center [643, 111] width 22 height 7
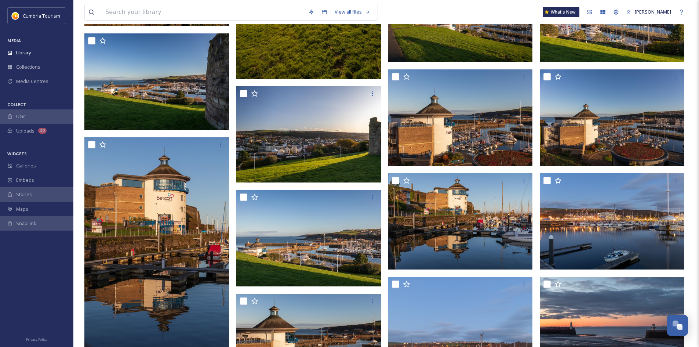
scroll to position [1211, 0]
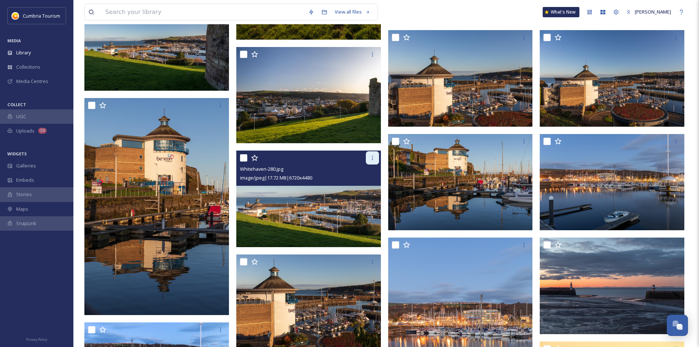
click at [372, 156] on icon at bounding box center [373, 158] width 6 height 6
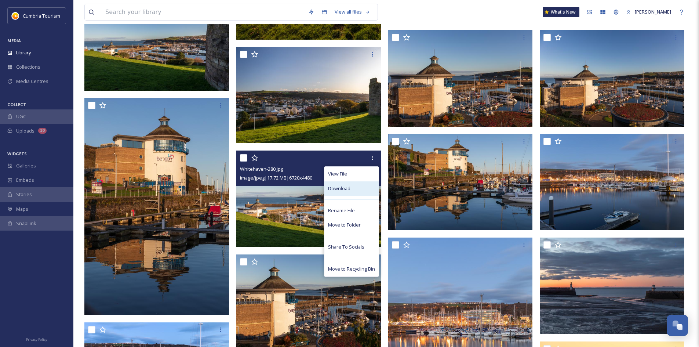
click at [346, 191] on span "Download" at bounding box center [339, 188] width 22 height 7
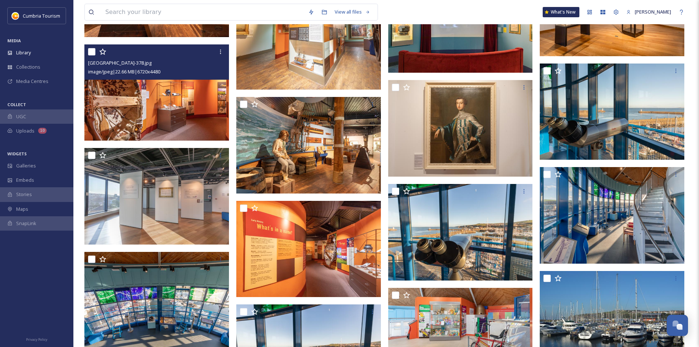
scroll to position [2863, 0]
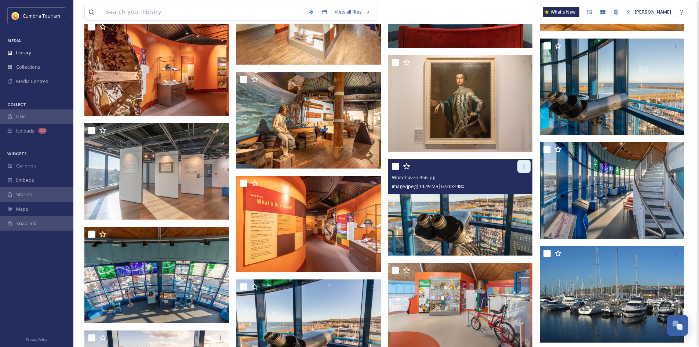
click at [525, 165] on icon at bounding box center [524, 166] width 6 height 6
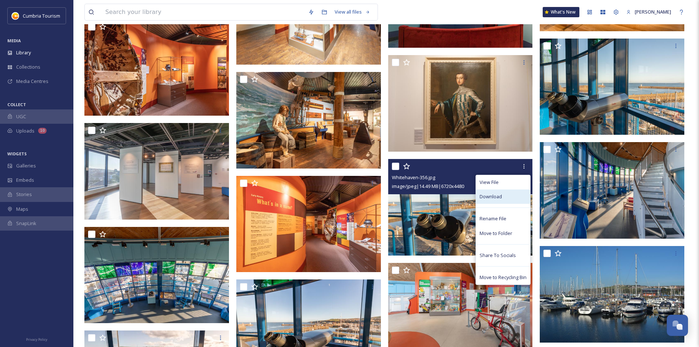
click at [502, 195] on div "Download" at bounding box center [503, 196] width 54 height 14
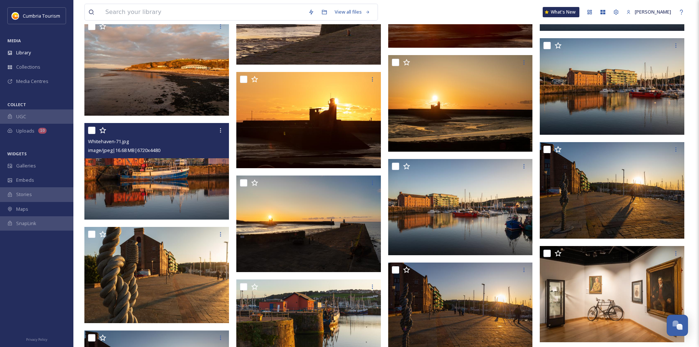
scroll to position [1909, 0]
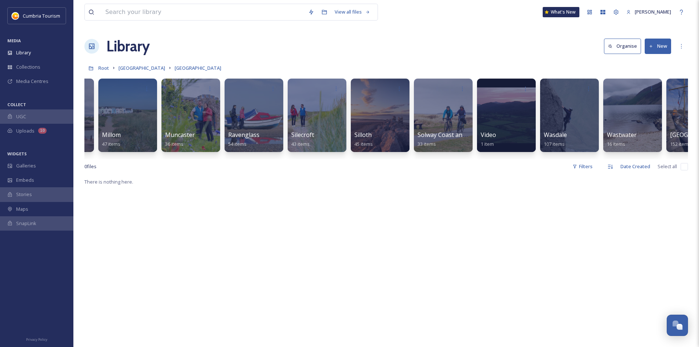
scroll to position [0, 469]
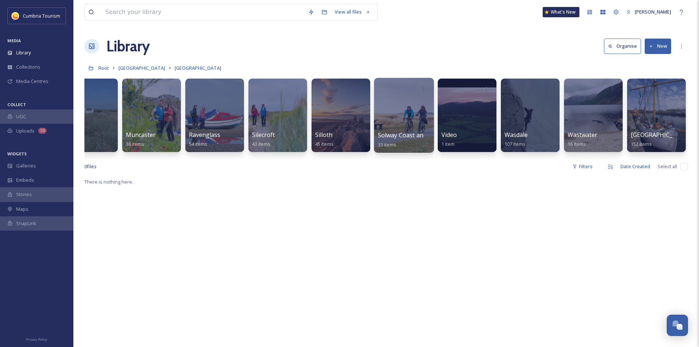
click at [409, 142] on div "Solway Coast and [GEOGRAPHIC_DATA] 33 items" at bounding box center [404, 140] width 52 height 18
click at [399, 116] on div at bounding box center [404, 115] width 60 height 75
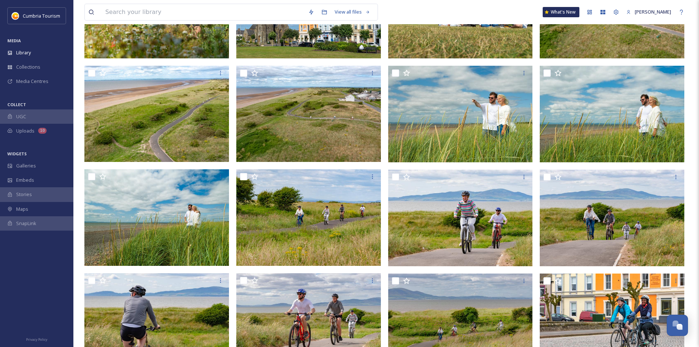
scroll to position [440, 0]
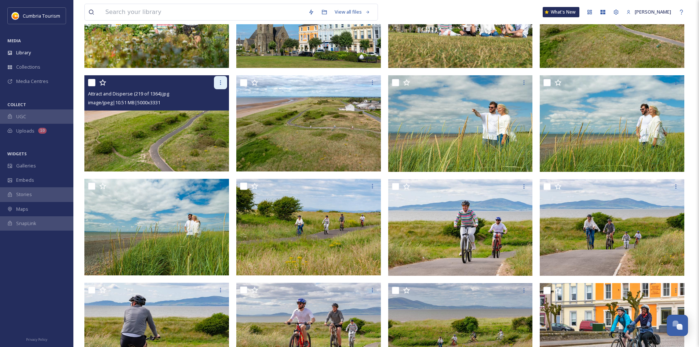
click at [224, 88] on div at bounding box center [220, 82] width 13 height 13
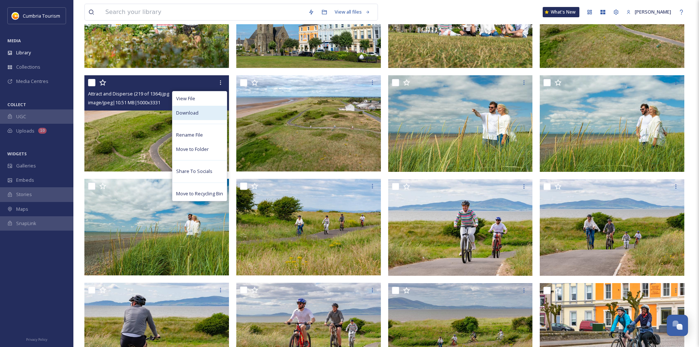
click at [205, 112] on div "Download" at bounding box center [200, 113] width 54 height 14
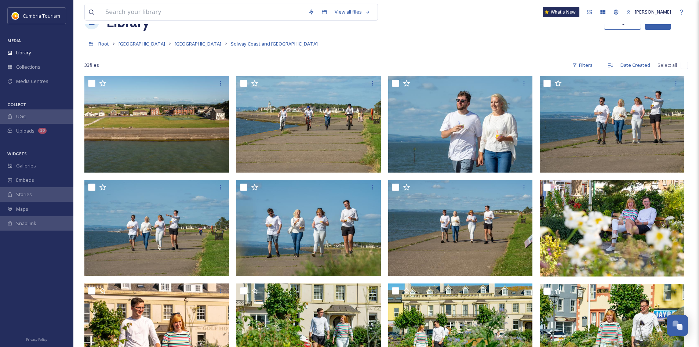
scroll to position [0, 0]
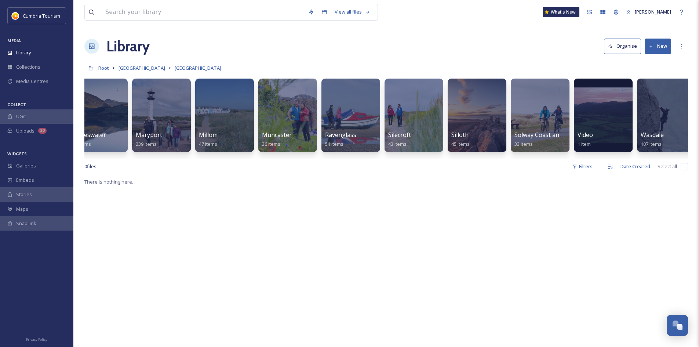
scroll to position [0, 330]
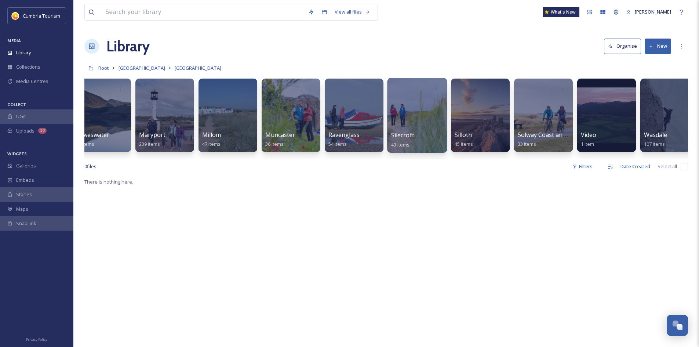
click at [405, 116] on div at bounding box center [417, 115] width 60 height 75
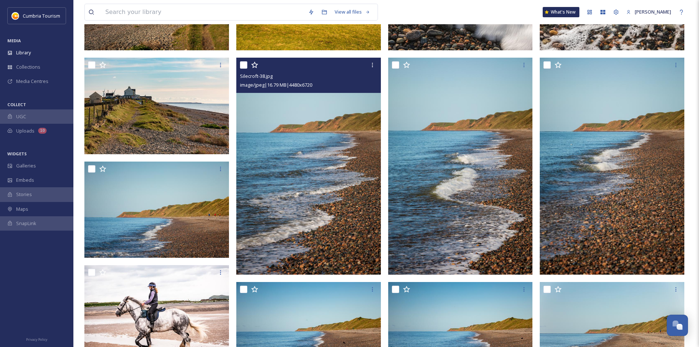
scroll to position [367, 0]
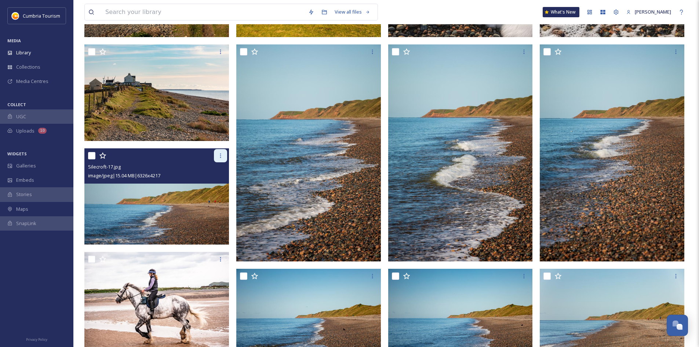
click at [219, 153] on icon at bounding box center [221, 156] width 6 height 6
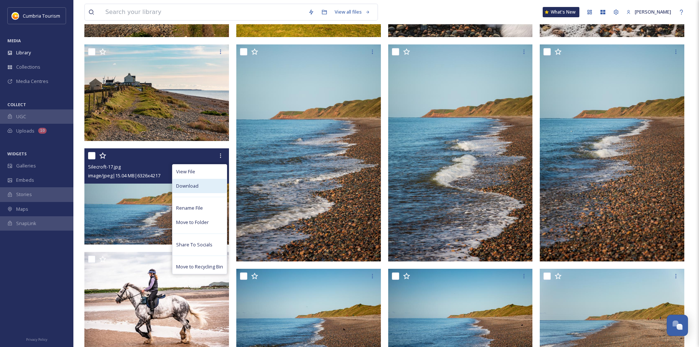
click at [207, 182] on div "Download" at bounding box center [200, 186] width 54 height 14
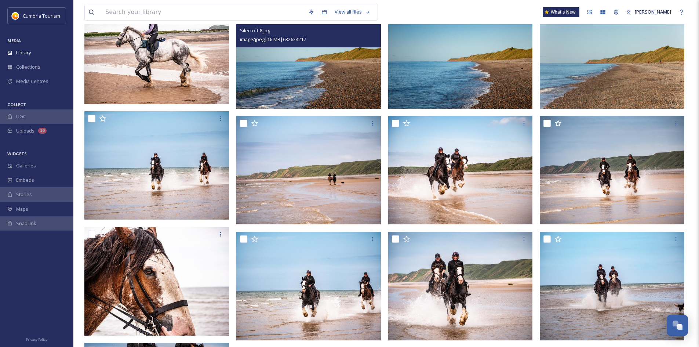
scroll to position [624, 0]
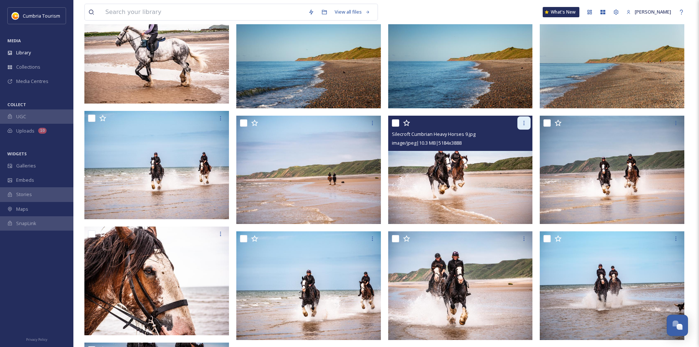
click at [526, 121] on icon at bounding box center [524, 123] width 6 height 6
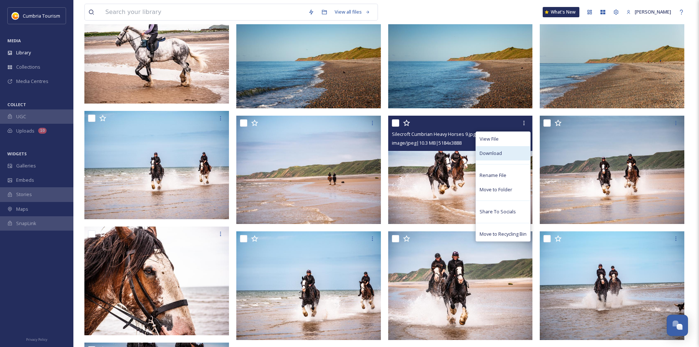
click at [501, 151] on span "Download" at bounding box center [491, 153] width 22 height 7
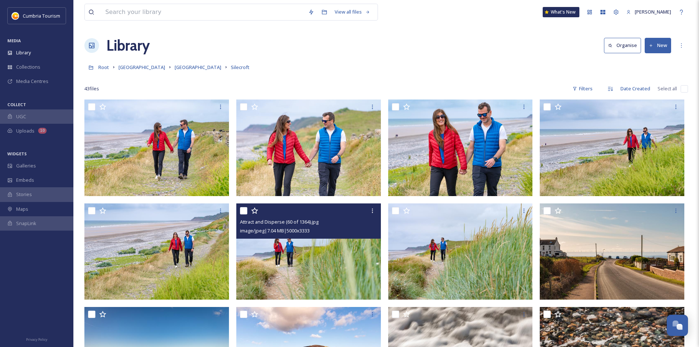
scroll to position [0, 0]
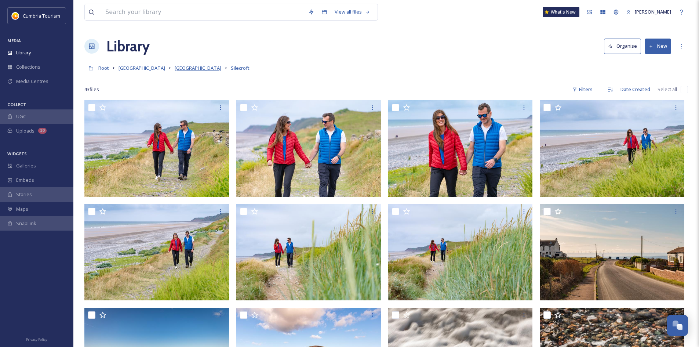
click at [221, 67] on span "[GEOGRAPHIC_DATA]" at bounding box center [198, 68] width 47 height 7
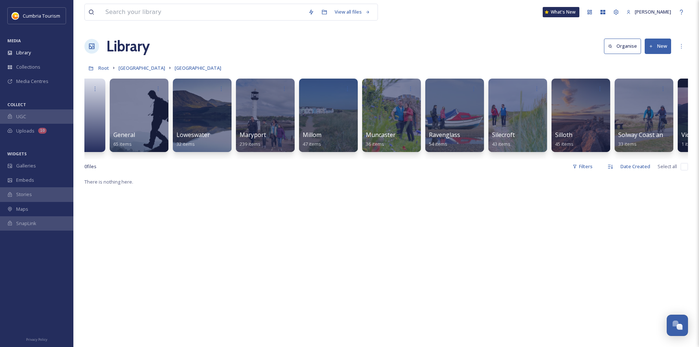
scroll to position [0, 219]
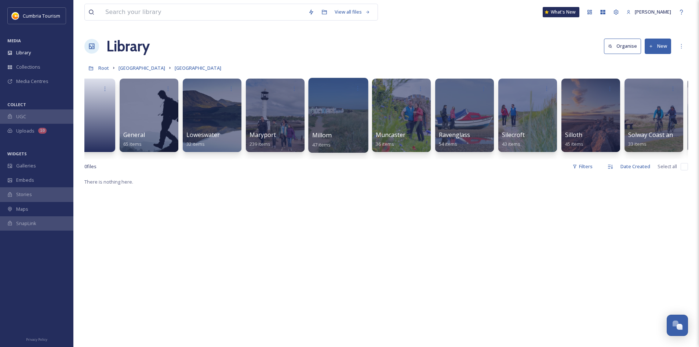
click at [321, 110] on div at bounding box center [338, 115] width 60 height 75
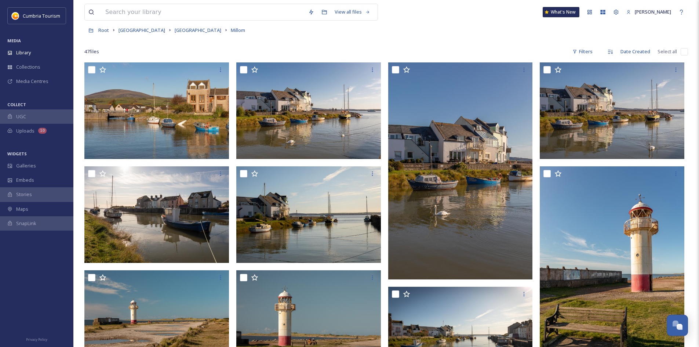
scroll to position [73, 0]
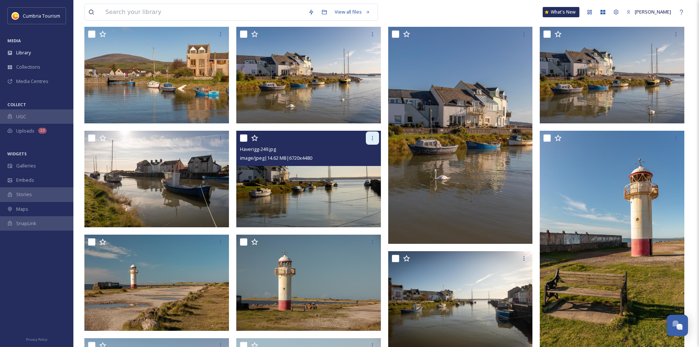
click at [374, 139] on icon at bounding box center [373, 138] width 6 height 6
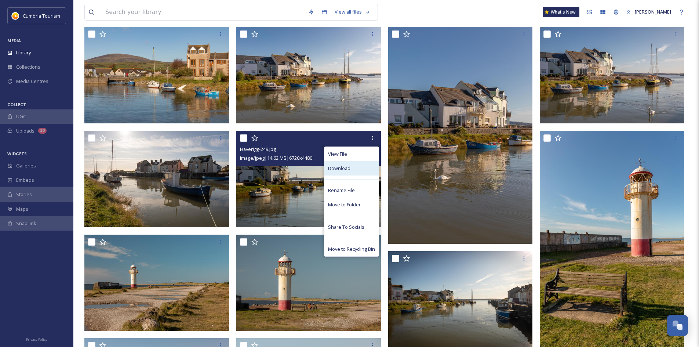
click at [354, 171] on div "Download" at bounding box center [351, 168] width 54 height 14
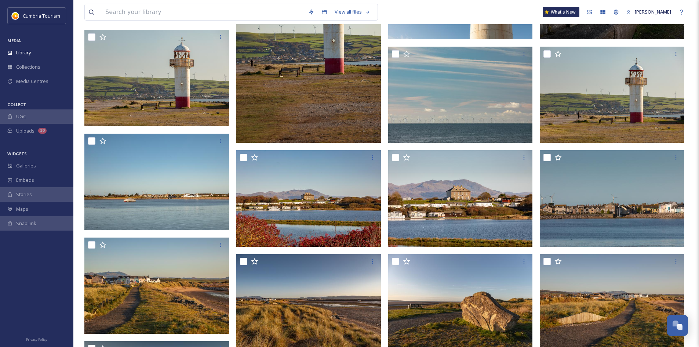
scroll to position [674, 0]
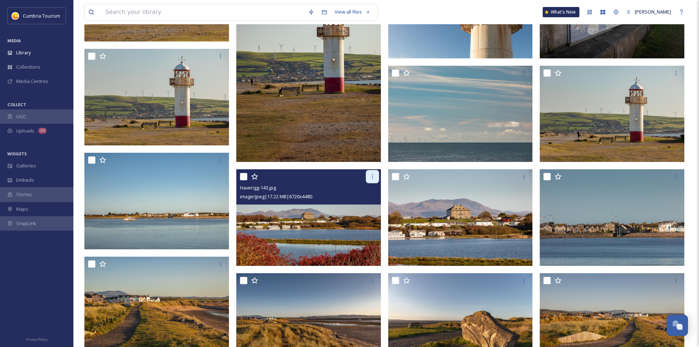
click at [371, 173] on div at bounding box center [372, 176] width 13 height 13
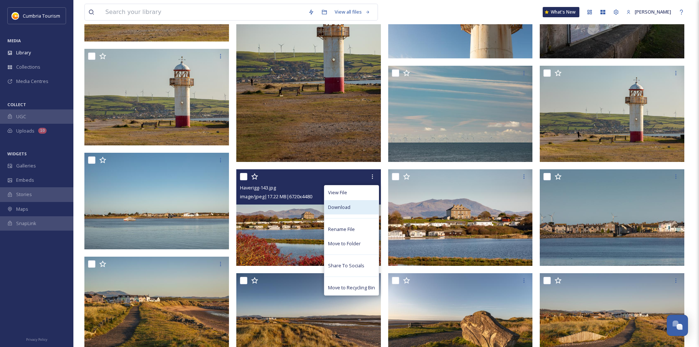
click at [347, 203] on div "Download" at bounding box center [351, 207] width 54 height 14
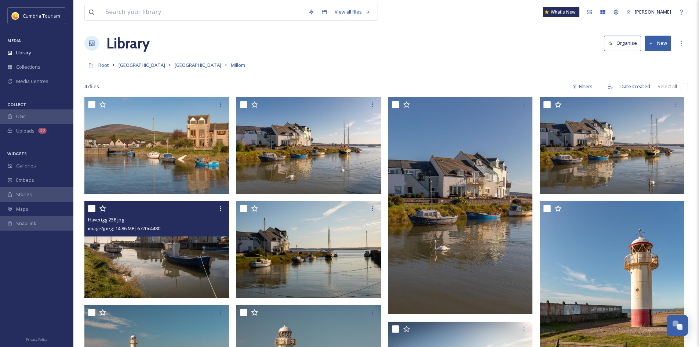
scroll to position [0, 0]
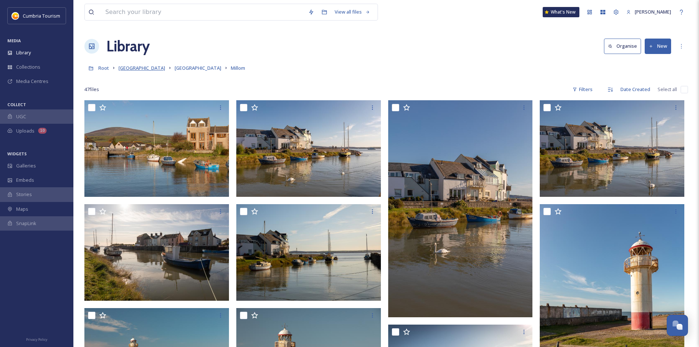
click at [139, 66] on span "[GEOGRAPHIC_DATA]" at bounding box center [142, 68] width 47 height 7
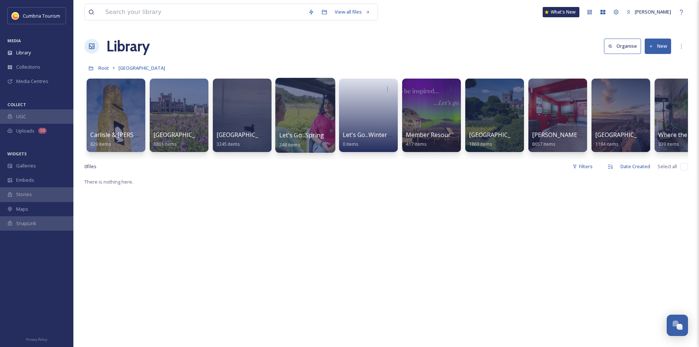
click at [308, 102] on div at bounding box center [305, 115] width 60 height 75
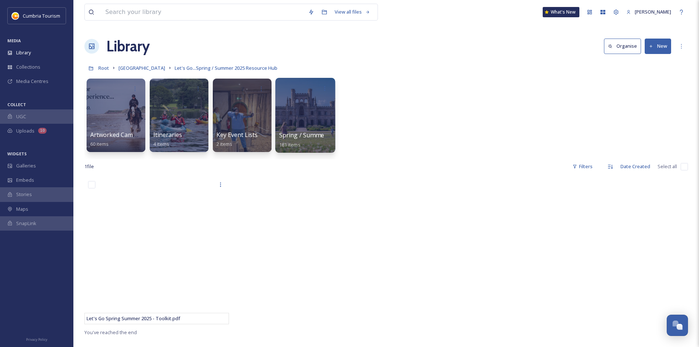
click at [316, 128] on div at bounding box center [305, 115] width 60 height 75
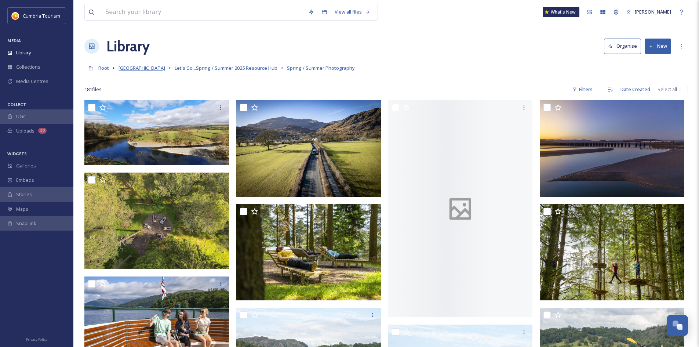
click at [153, 68] on span "[GEOGRAPHIC_DATA]" at bounding box center [142, 68] width 47 height 7
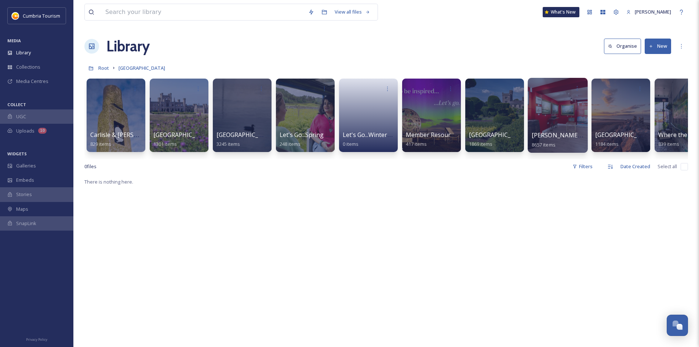
click at [552, 117] on div at bounding box center [558, 115] width 60 height 75
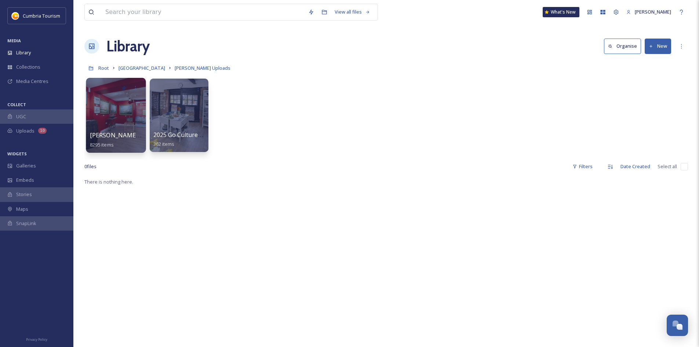
click at [123, 117] on div at bounding box center [116, 115] width 60 height 75
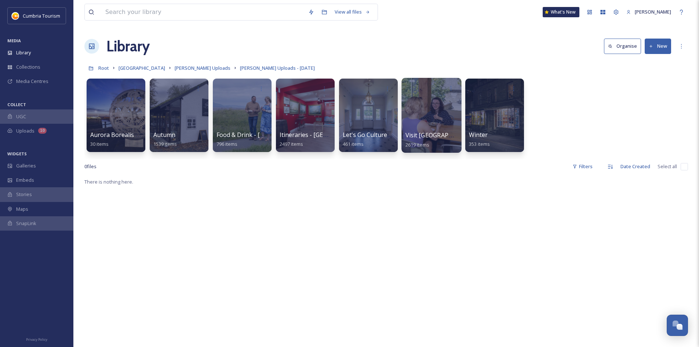
click at [423, 110] on div at bounding box center [432, 115] width 60 height 75
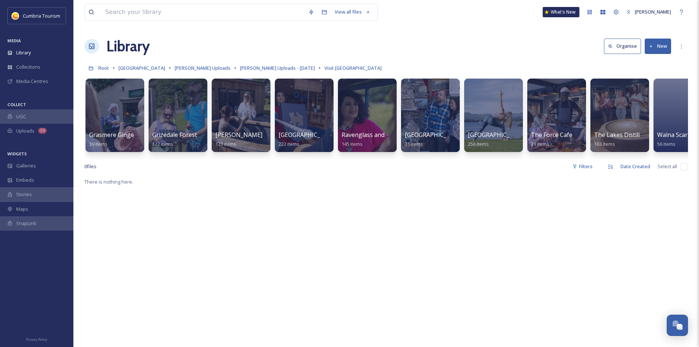
scroll to position [0, 394]
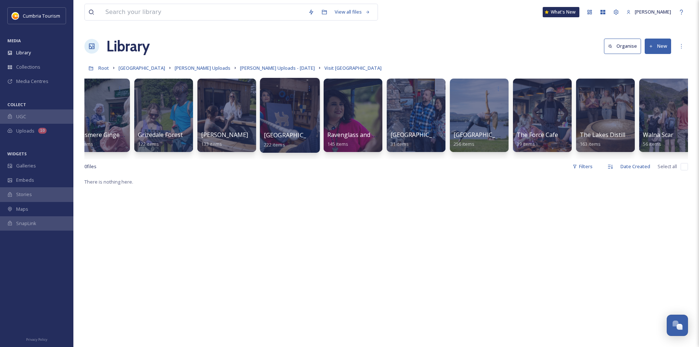
click at [288, 129] on div at bounding box center [290, 115] width 60 height 75
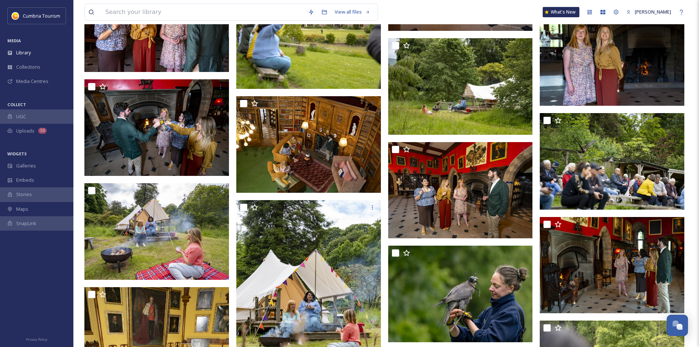
scroll to position [1542, 0]
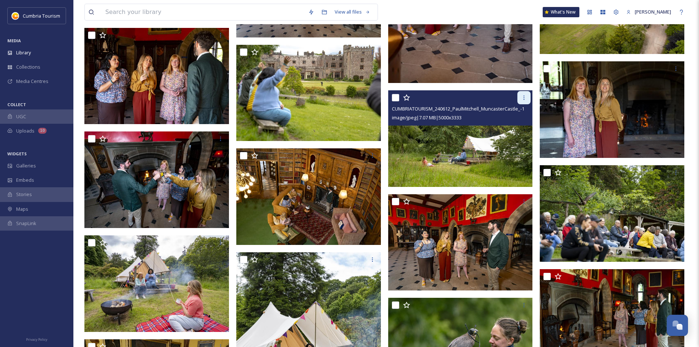
click at [519, 97] on div at bounding box center [524, 97] width 13 height 13
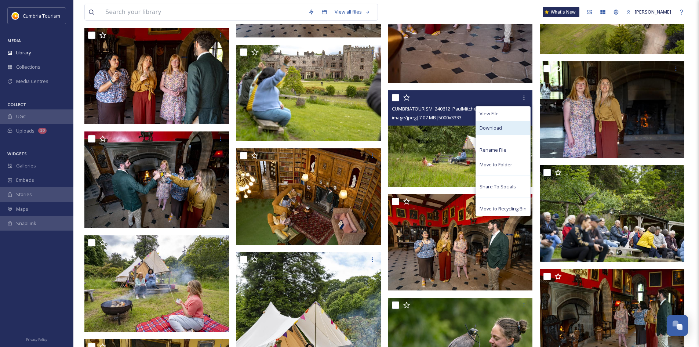
click at [515, 129] on div "Download" at bounding box center [503, 128] width 54 height 14
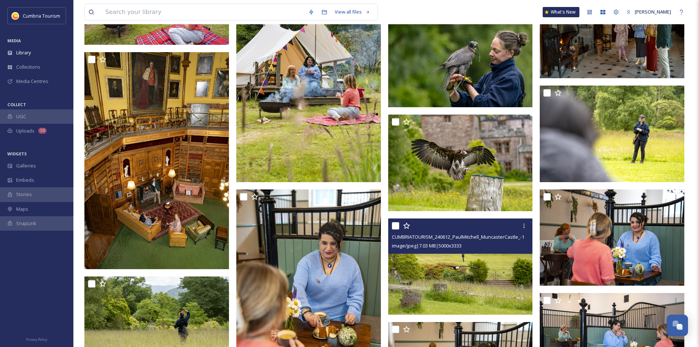
scroll to position [1762, 0]
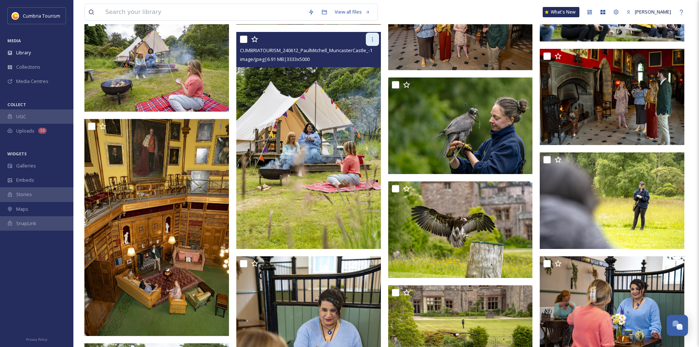
click at [374, 39] on icon at bounding box center [373, 39] width 6 height 6
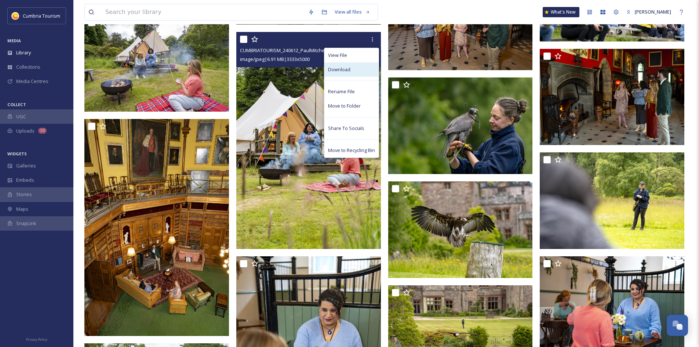
click at [348, 70] on span "Download" at bounding box center [339, 69] width 22 height 7
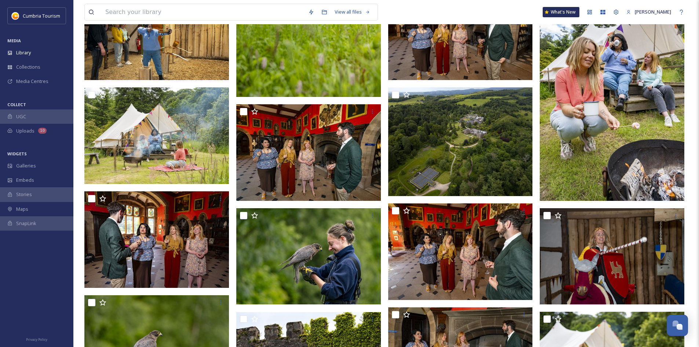
scroll to position [0, 0]
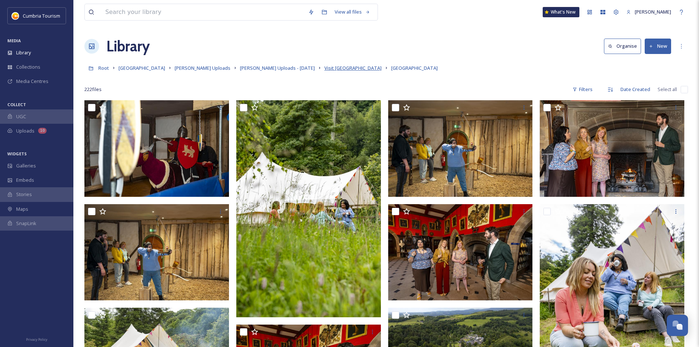
click at [324, 67] on span "Visit [GEOGRAPHIC_DATA]" at bounding box center [352, 68] width 57 height 7
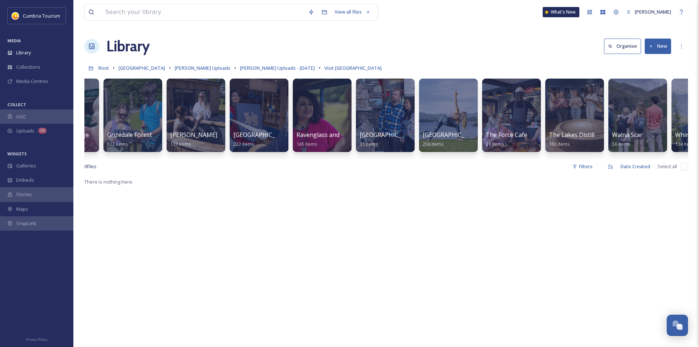
scroll to position [0, 439]
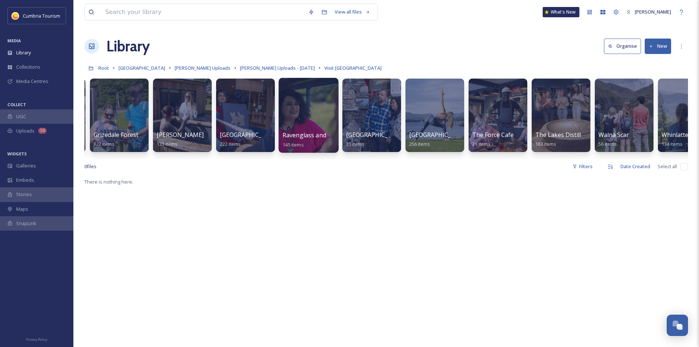
click at [321, 118] on div at bounding box center [309, 115] width 60 height 75
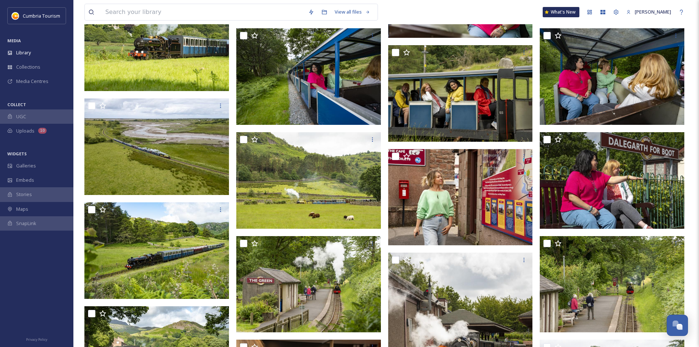
scroll to position [2166, 0]
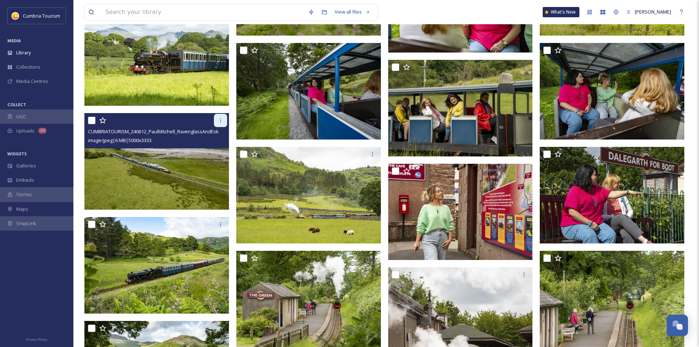
click at [221, 119] on icon at bounding box center [221, 120] width 6 height 6
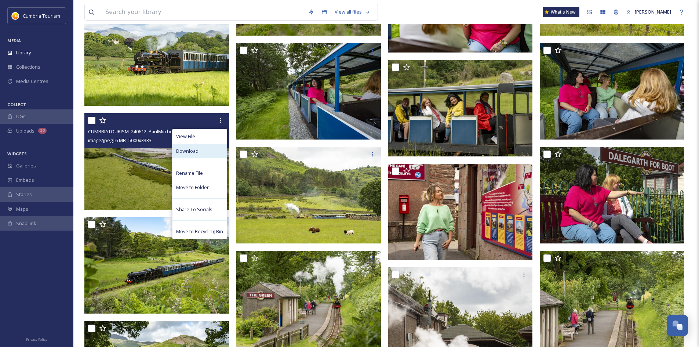
click at [207, 147] on div "Download" at bounding box center [200, 151] width 54 height 14
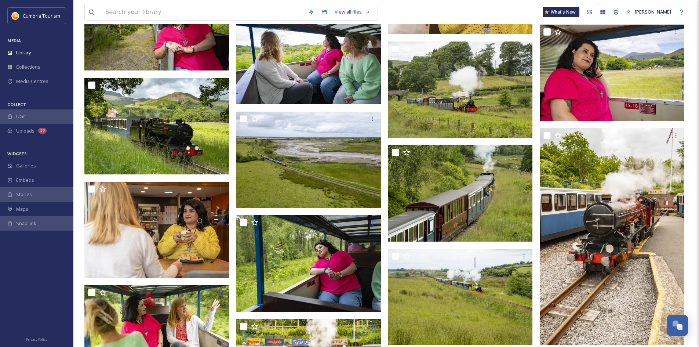
scroll to position [3105, 0]
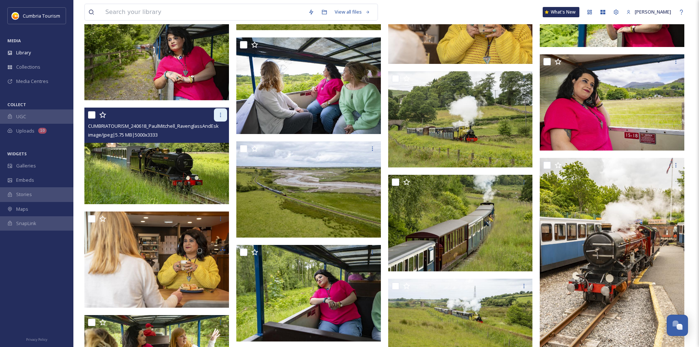
click at [221, 114] on icon at bounding box center [221, 115] width 6 height 6
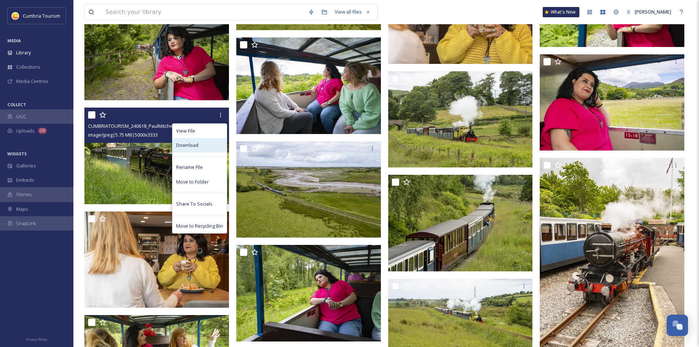
click at [208, 144] on div "Download" at bounding box center [200, 145] width 54 height 14
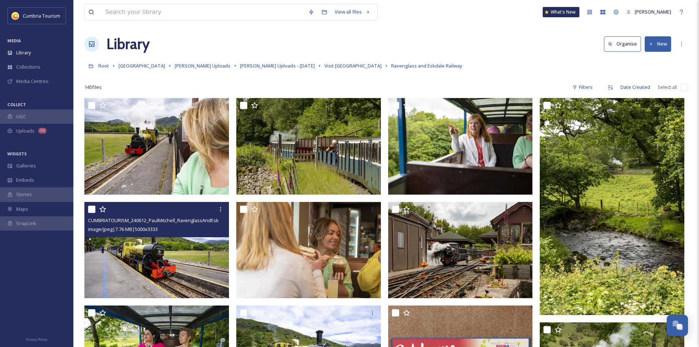
scroll to position [0, 0]
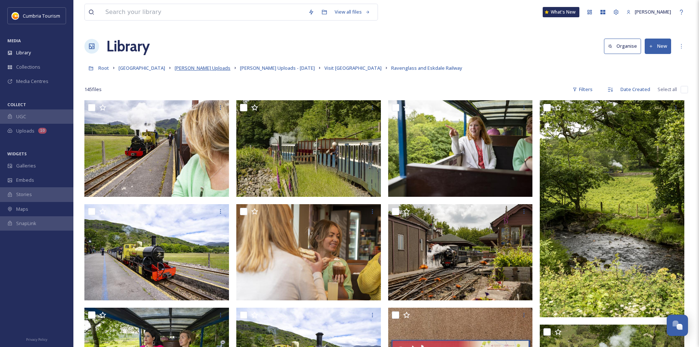
click at [199, 68] on span "[PERSON_NAME] Uploads" at bounding box center [203, 68] width 56 height 7
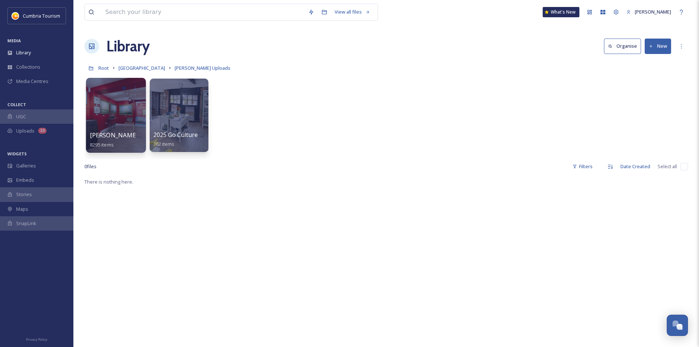
click at [135, 121] on div at bounding box center [116, 115] width 60 height 75
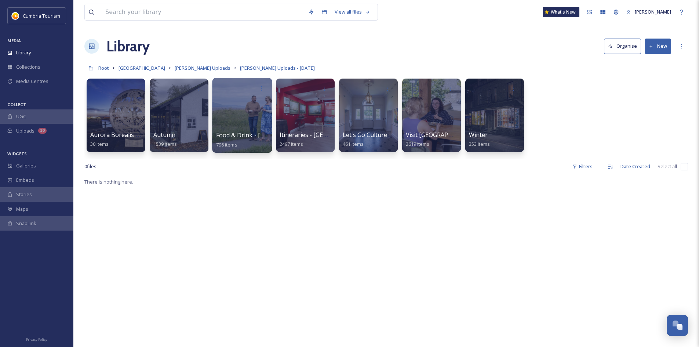
click at [239, 108] on div at bounding box center [242, 115] width 60 height 75
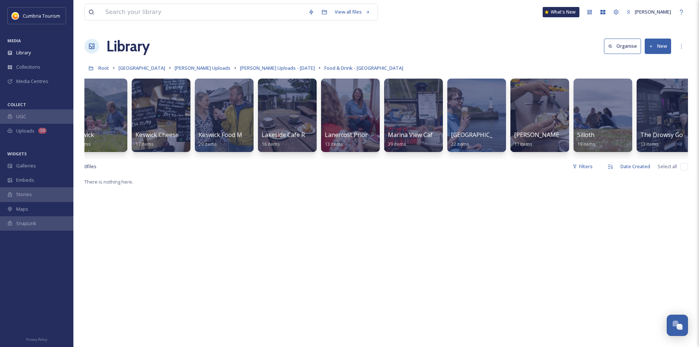
scroll to position [0, 477]
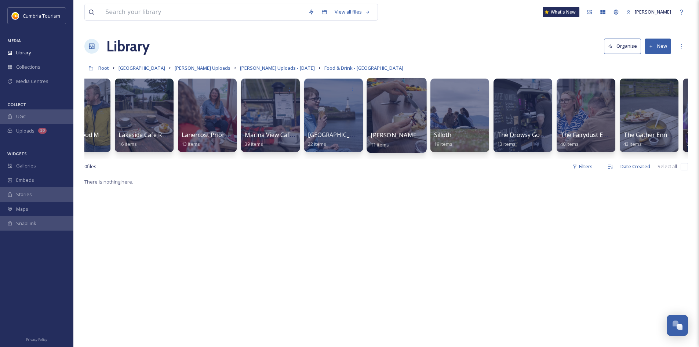
click at [406, 120] on div at bounding box center [397, 115] width 60 height 75
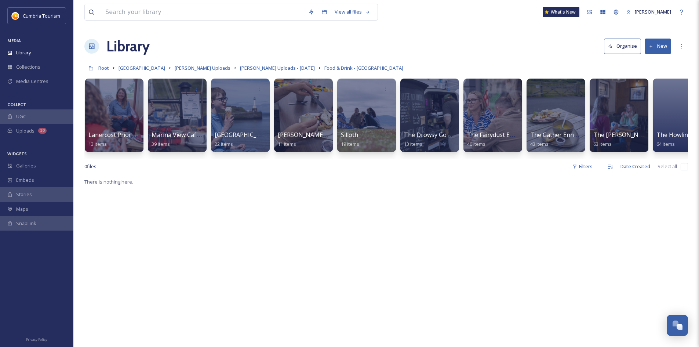
scroll to position [0, 573]
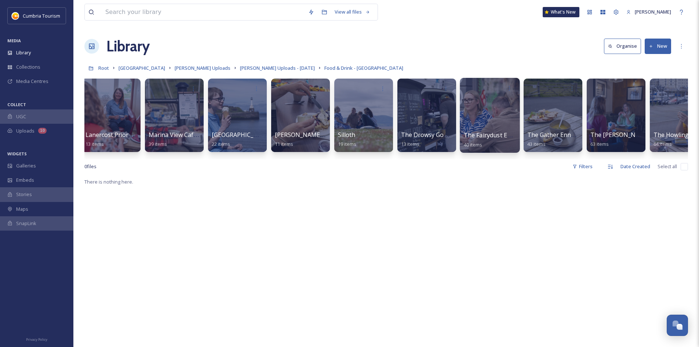
click at [488, 126] on div at bounding box center [490, 115] width 60 height 75
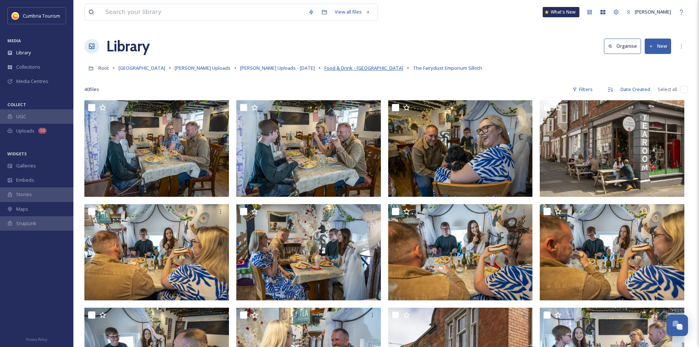
click at [352, 66] on span "Food & Drink - [GEOGRAPHIC_DATA]" at bounding box center [363, 68] width 79 height 7
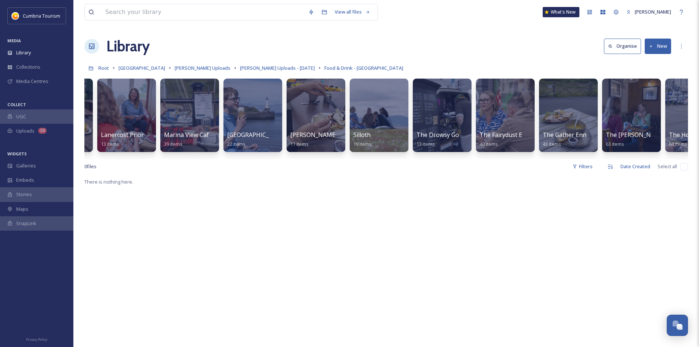
scroll to position [0, 570]
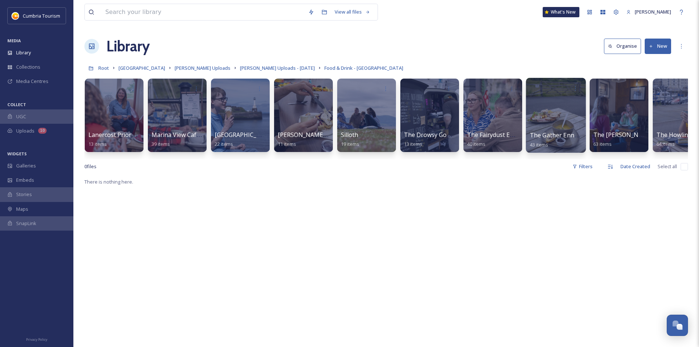
click at [555, 113] on div at bounding box center [556, 115] width 60 height 75
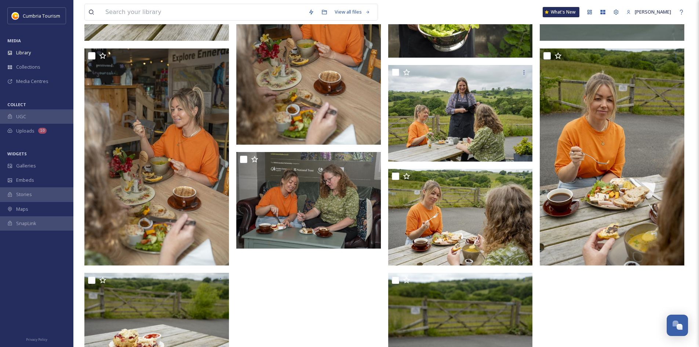
scroll to position [1468, 0]
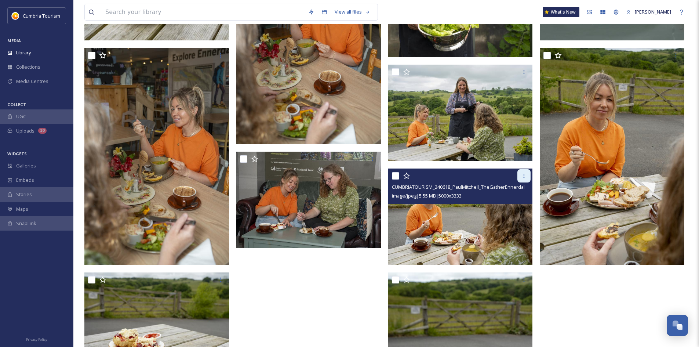
click at [527, 173] on div at bounding box center [524, 175] width 13 height 13
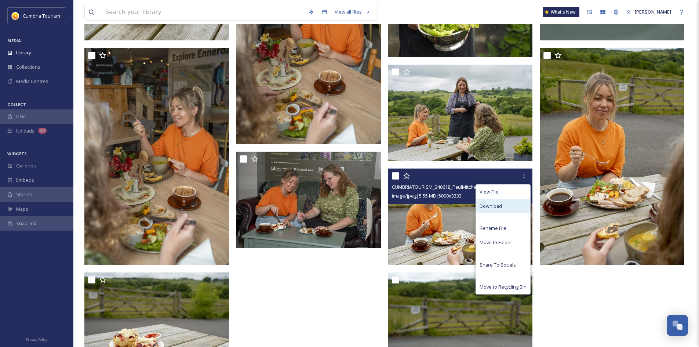
click at [509, 207] on div "Download" at bounding box center [503, 206] width 54 height 14
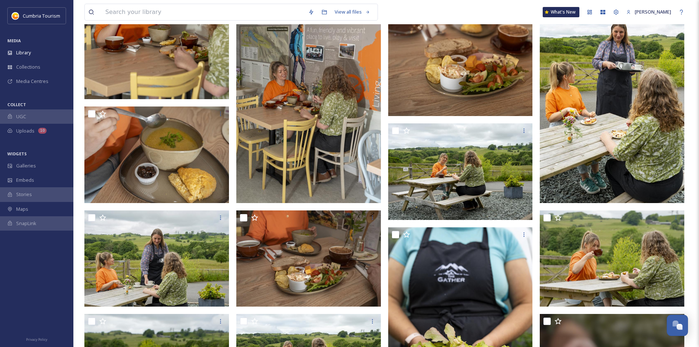
scroll to position [962, 0]
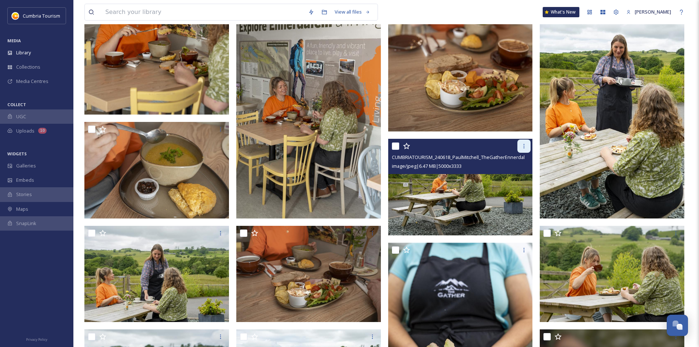
click at [525, 144] on icon at bounding box center [524, 146] width 6 height 6
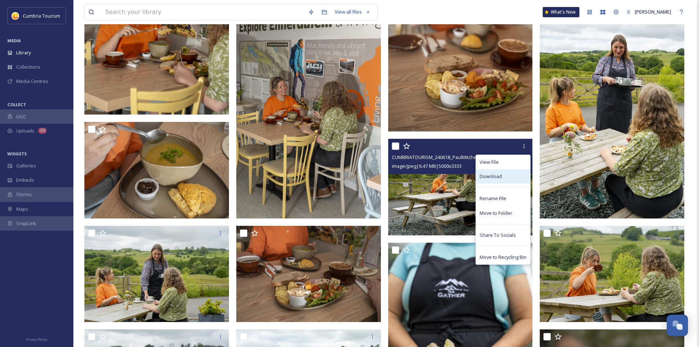
click at [515, 170] on div "Download" at bounding box center [503, 176] width 54 height 14
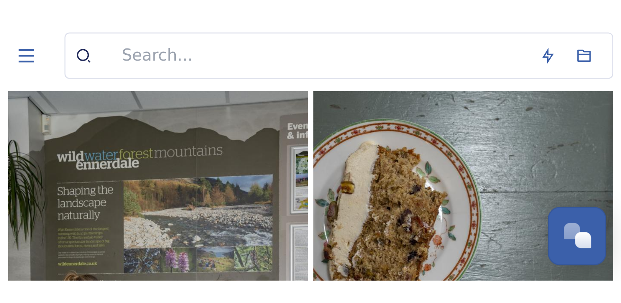
scroll to position [409, 0]
